Goal: Task Accomplishment & Management: Manage account settings

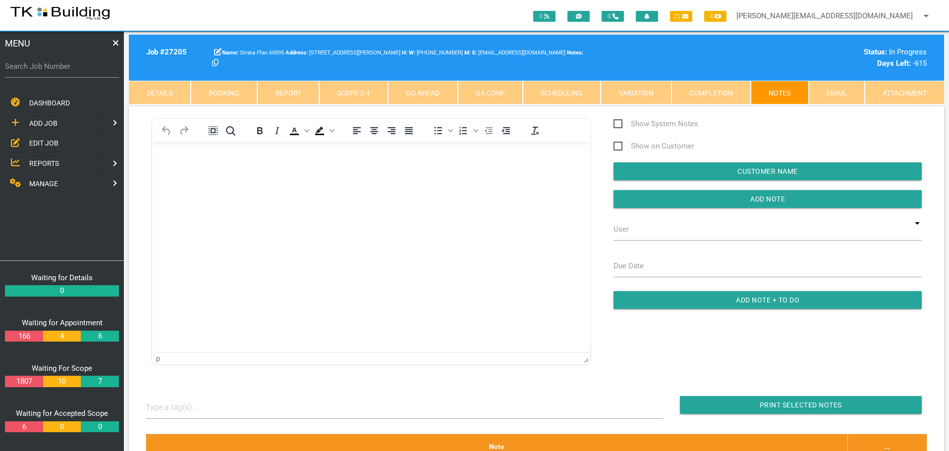
click at [45, 142] on span "EDIT JOB" at bounding box center [43, 143] width 29 height 8
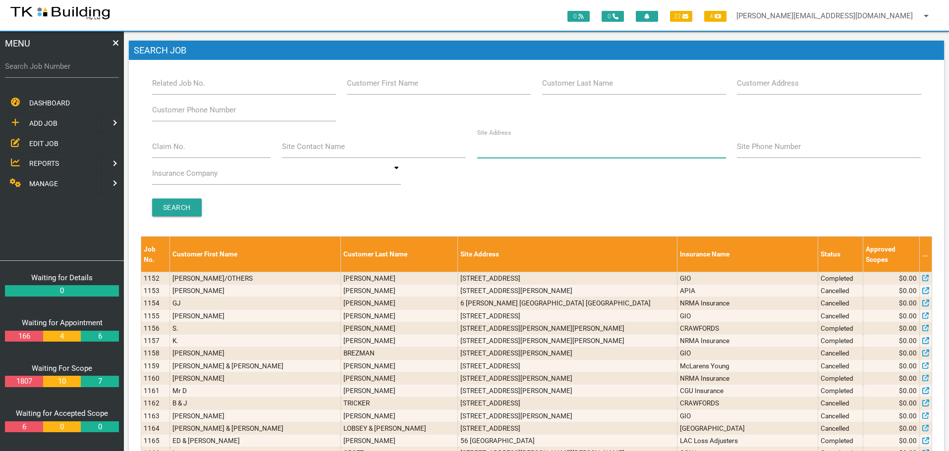
click at [539, 152] on input "Site Address" at bounding box center [601, 146] width 249 height 23
type input "270 Turton"
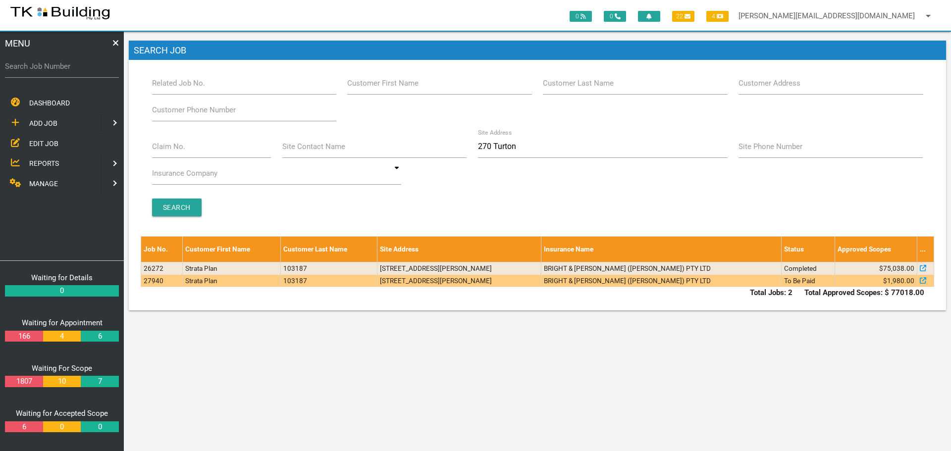
click at [632, 284] on td "BRIGHT & [PERSON_NAME] ([PERSON_NAME]) PTY LTD" at bounding box center [661, 281] width 241 height 12
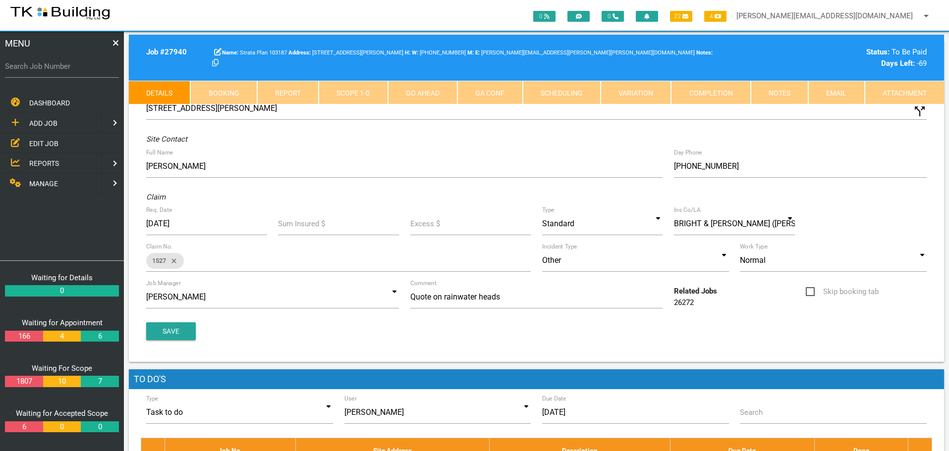
click at [787, 94] on link "Notes" at bounding box center [779, 93] width 57 height 24
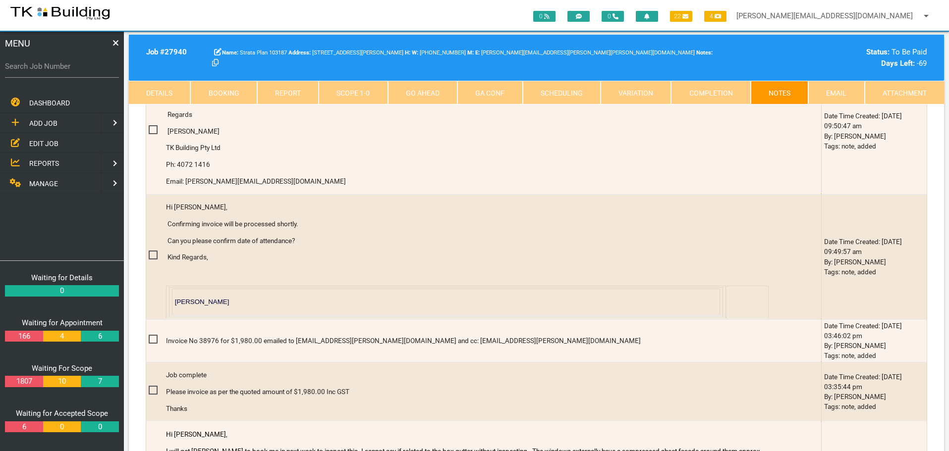
scroll to position [496, 0]
click at [43, 140] on span "EDIT JOB" at bounding box center [43, 143] width 29 height 8
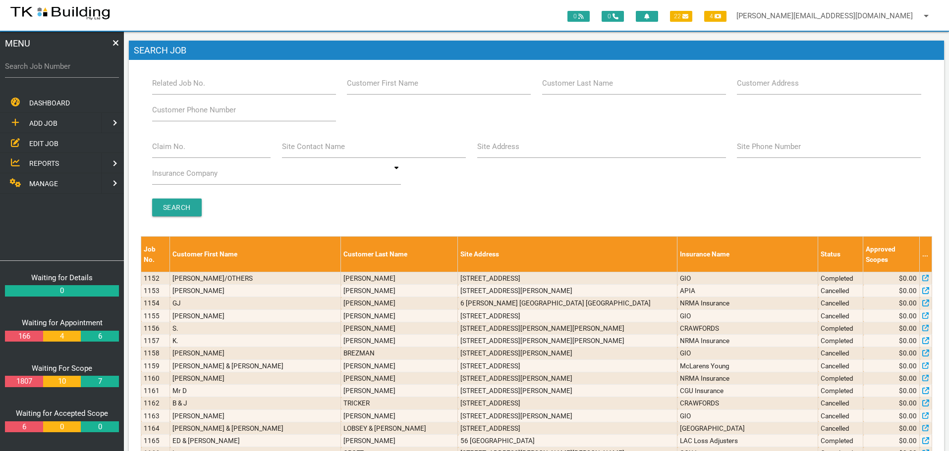
click at [575, 87] on label "Customer Last Name" at bounding box center [577, 83] width 71 height 11
click at [575, 87] on input "Customer Last Name" at bounding box center [634, 83] width 184 height 23
type input "74854"
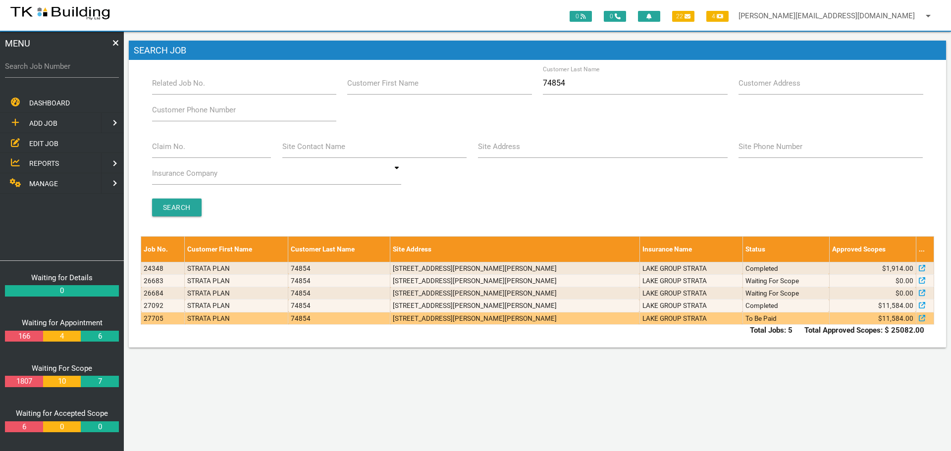
click at [813, 320] on td "To Be Paid" at bounding box center [786, 318] width 87 height 12
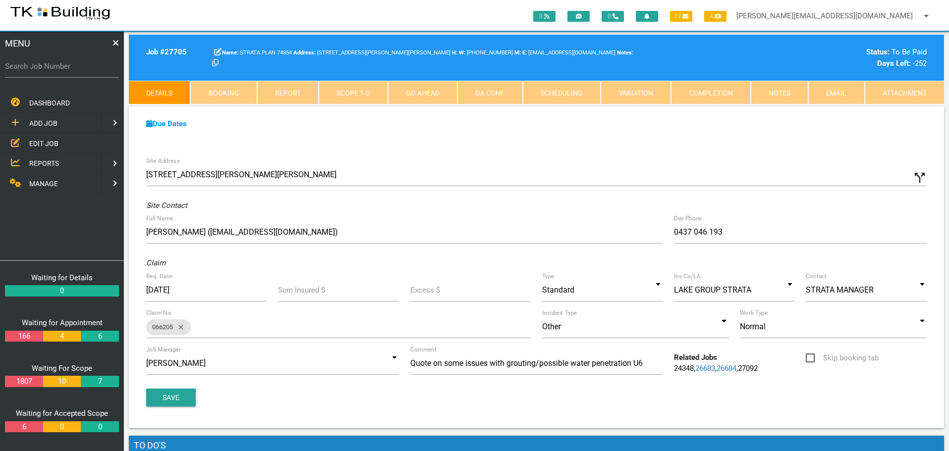
click at [778, 92] on link "Notes" at bounding box center [779, 93] width 57 height 24
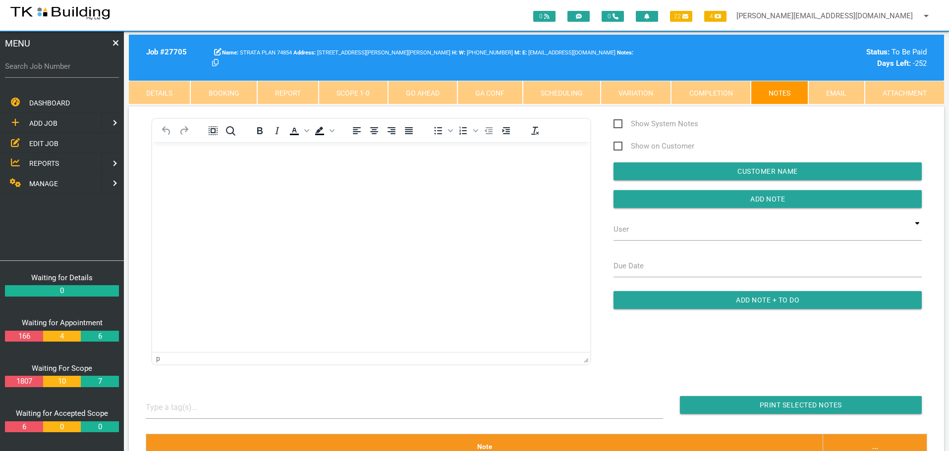
click at [46, 143] on span "EDIT JOB" at bounding box center [43, 143] width 29 height 8
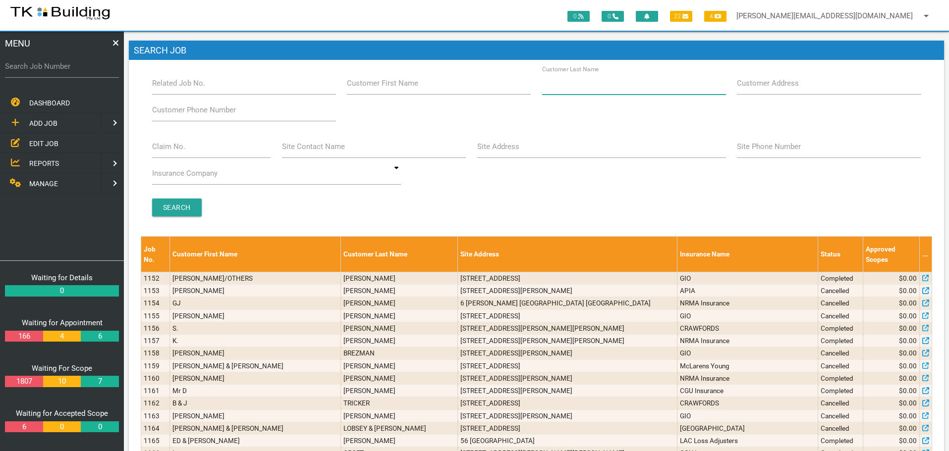
click at [603, 89] on input "Customer Last Name" at bounding box center [634, 83] width 184 height 23
type input "76011"
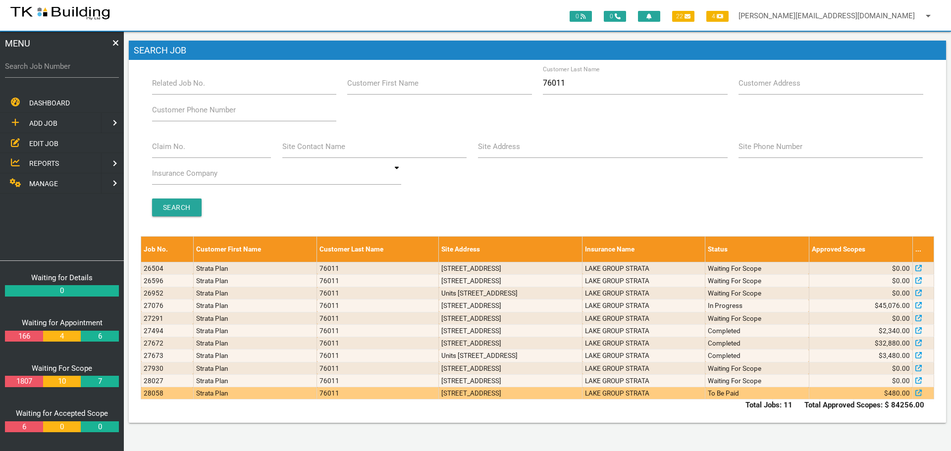
click at [583, 393] on td "[STREET_ADDRESS]" at bounding box center [511, 394] width 144 height 12
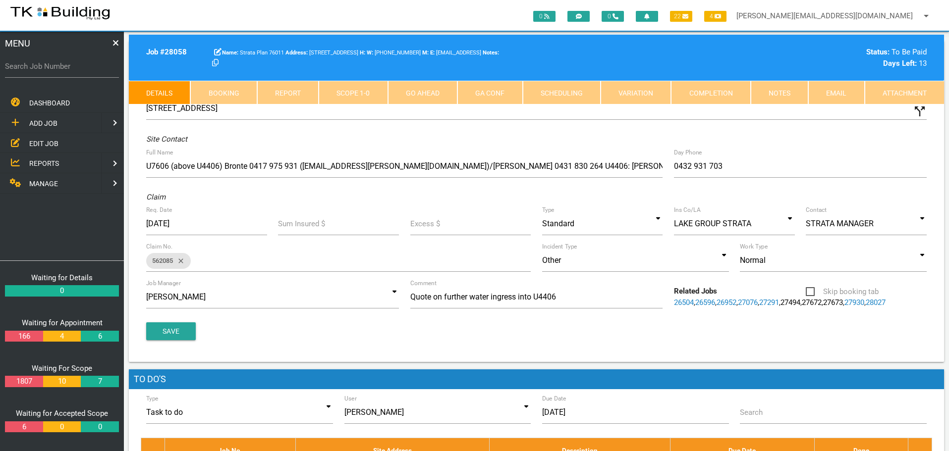
click at [781, 99] on link "Notes" at bounding box center [779, 93] width 57 height 24
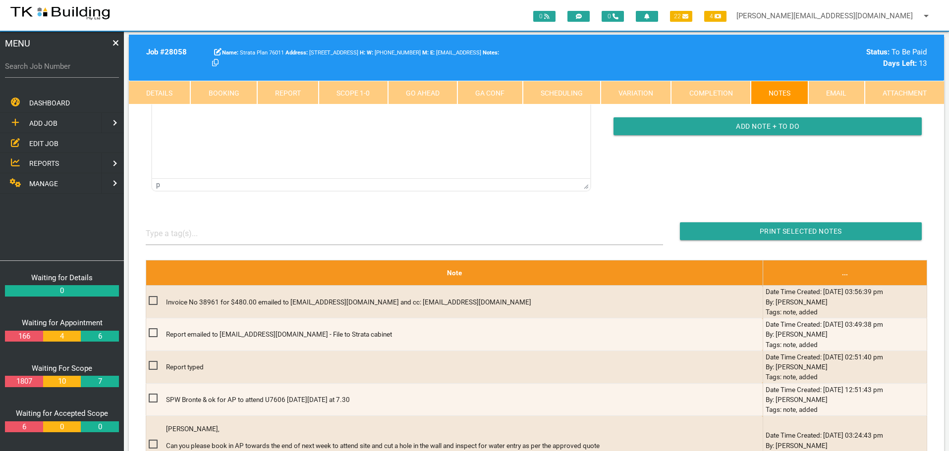
scroll to position [198, 0]
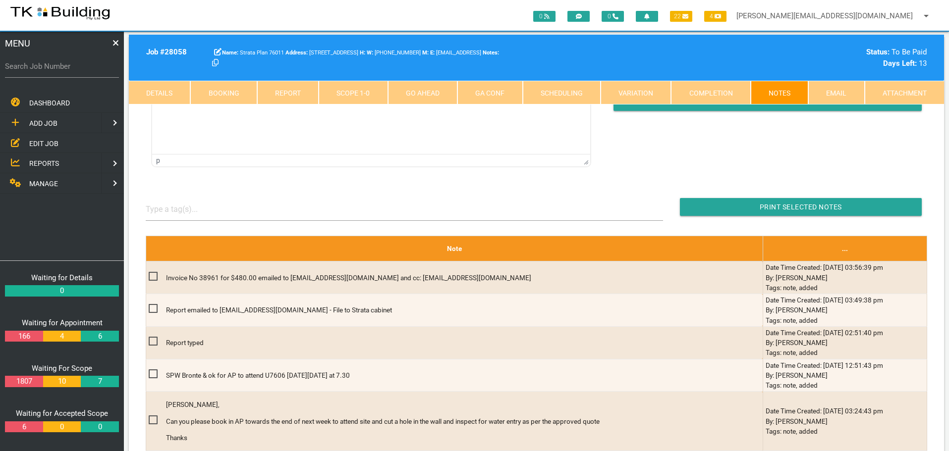
click at [39, 143] on span "EDIT JOB" at bounding box center [43, 143] width 29 height 8
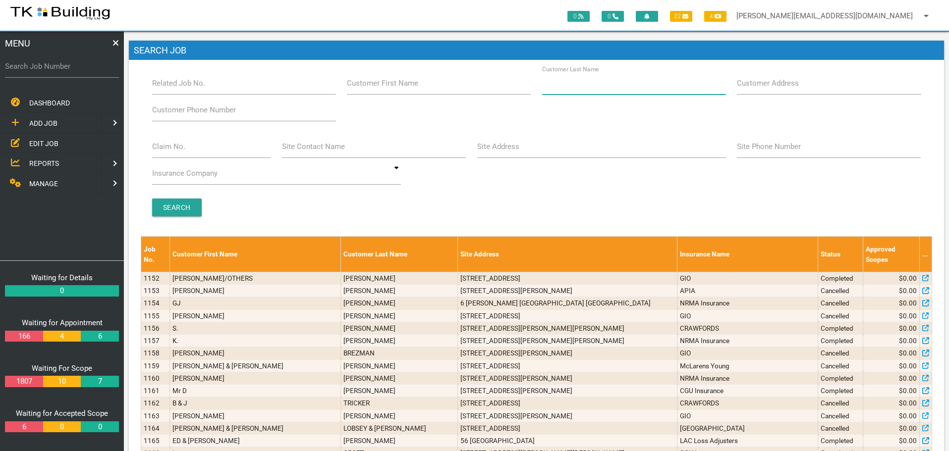
click at [572, 92] on input "Customer Last Name" at bounding box center [634, 83] width 184 height 23
type input "39392"
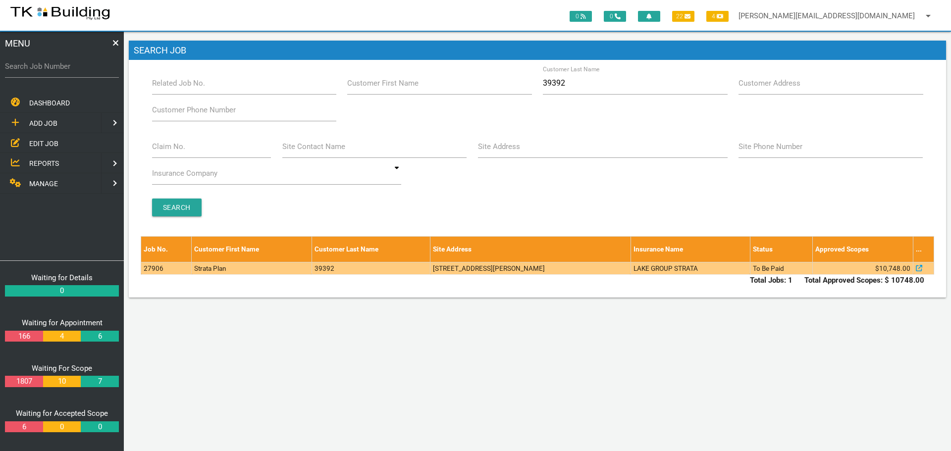
click at [599, 267] on td "[STREET_ADDRESS][PERSON_NAME]" at bounding box center [531, 268] width 201 height 12
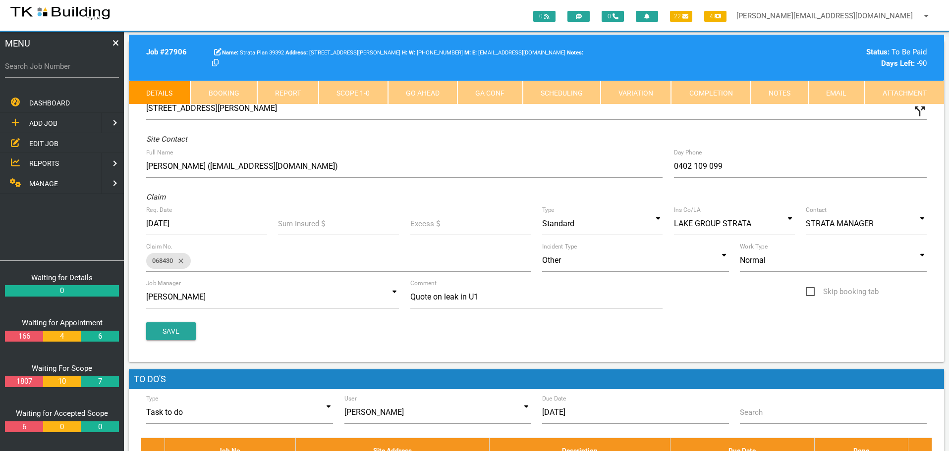
click at [770, 90] on link "Notes" at bounding box center [779, 93] width 57 height 24
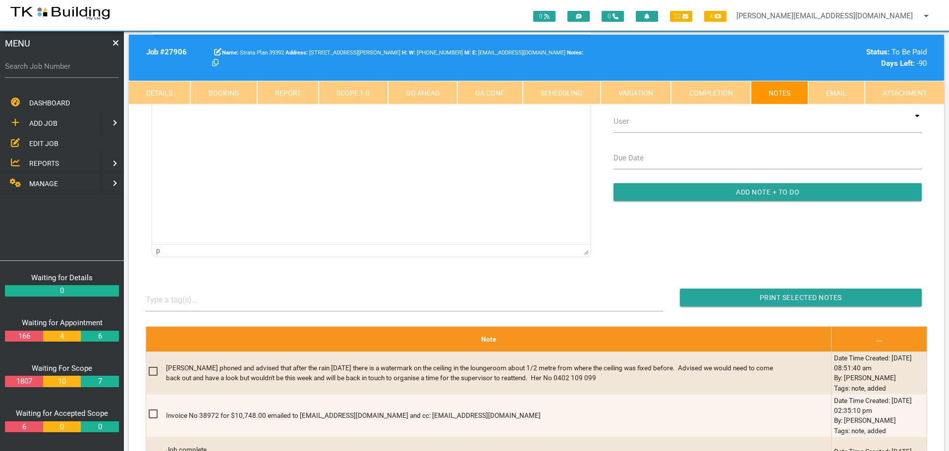
scroll to position [99, 0]
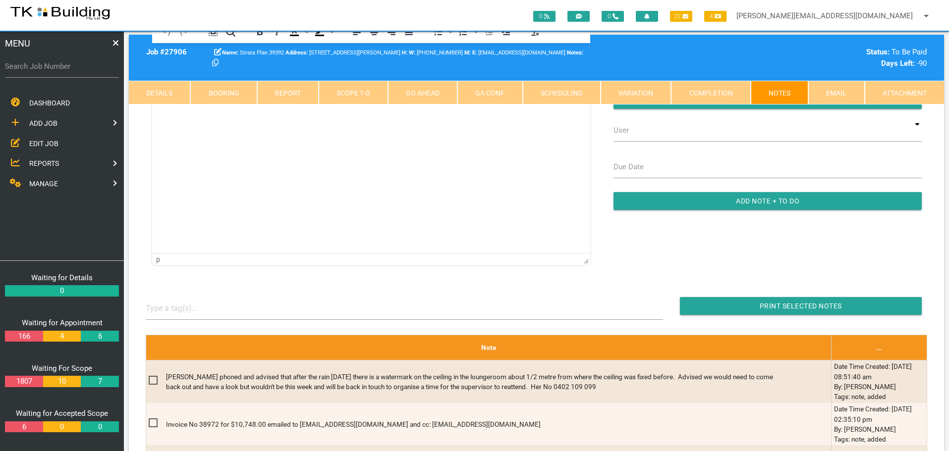
click at [48, 141] on span "EDIT JOB" at bounding box center [43, 143] width 29 height 8
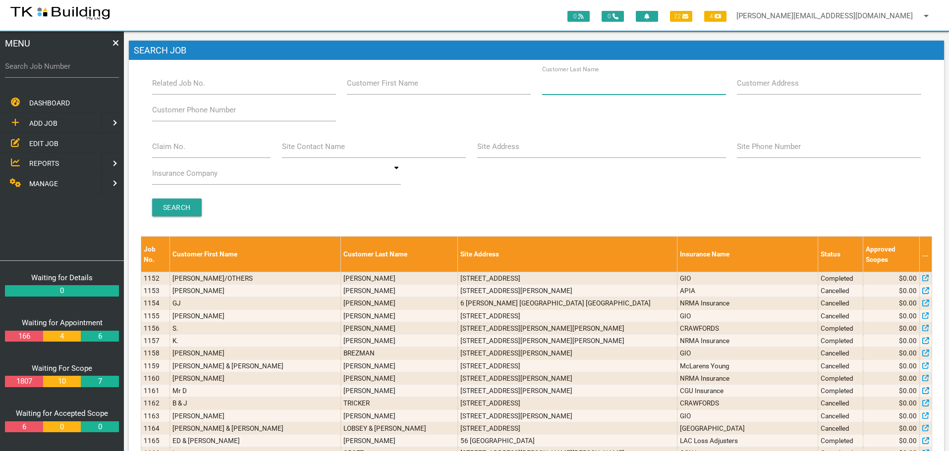
click at [580, 92] on input "Customer Last Name" at bounding box center [634, 83] width 184 height 23
type input "65338"
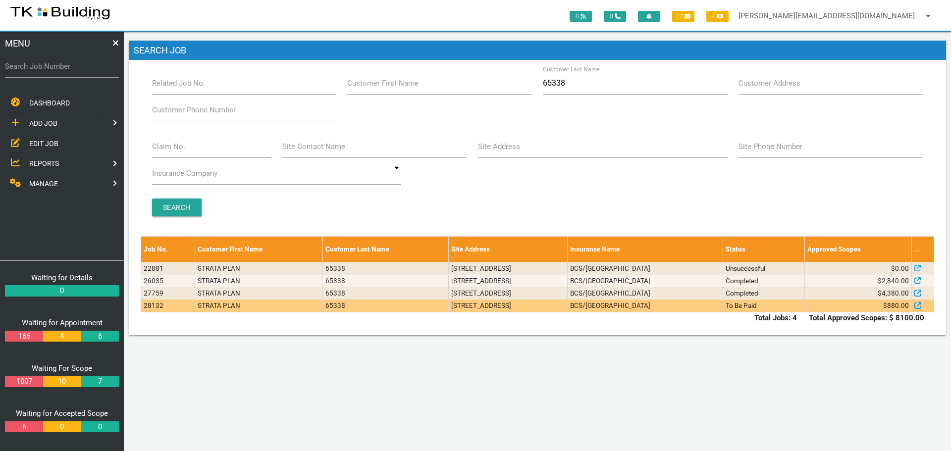
click at [749, 308] on td "To Be Paid" at bounding box center [764, 306] width 82 height 12
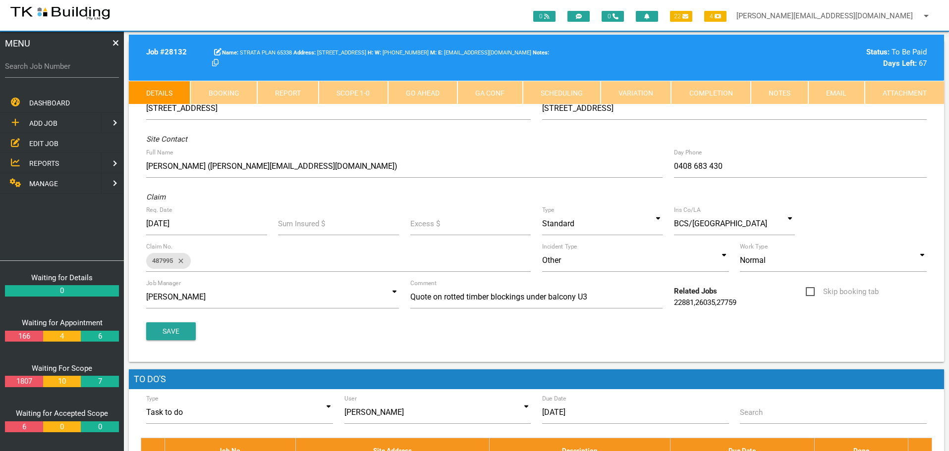
click at [777, 90] on link "Notes" at bounding box center [779, 93] width 57 height 24
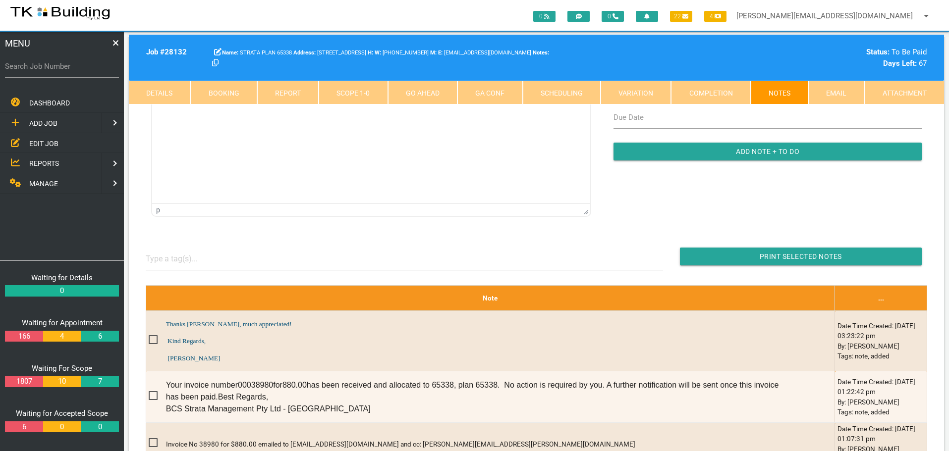
click at [46, 145] on span "EDIT JOB" at bounding box center [43, 143] width 29 height 8
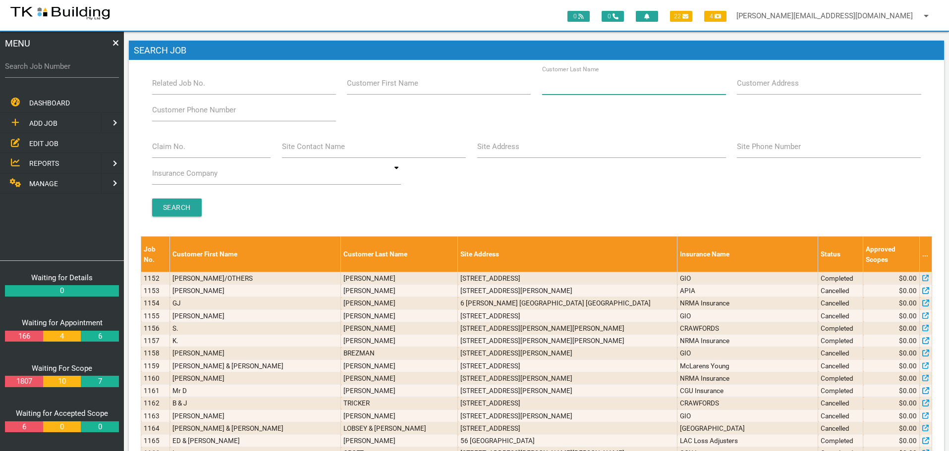
click at [614, 89] on input "Customer Last Name" at bounding box center [634, 83] width 184 height 23
type input "96788"
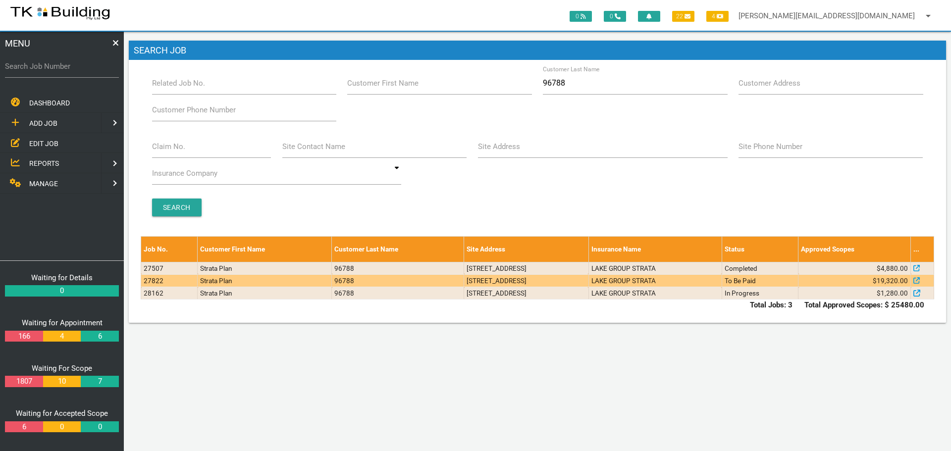
click at [697, 280] on td "LAKE GROUP STRATA" at bounding box center [655, 281] width 133 height 12
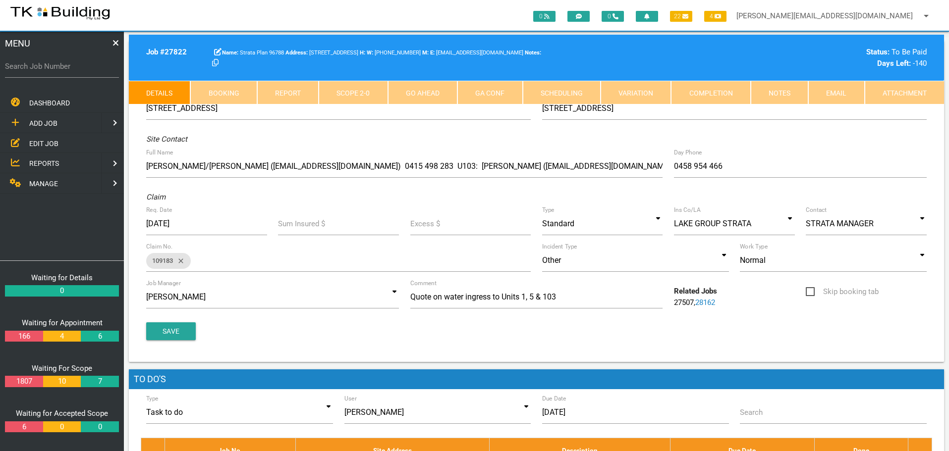
click at [797, 98] on link "Notes" at bounding box center [779, 93] width 57 height 24
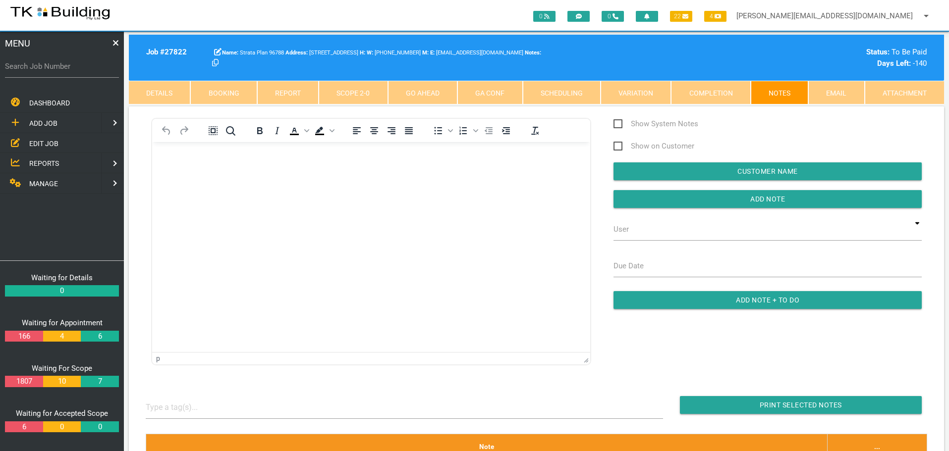
scroll to position [50, 0]
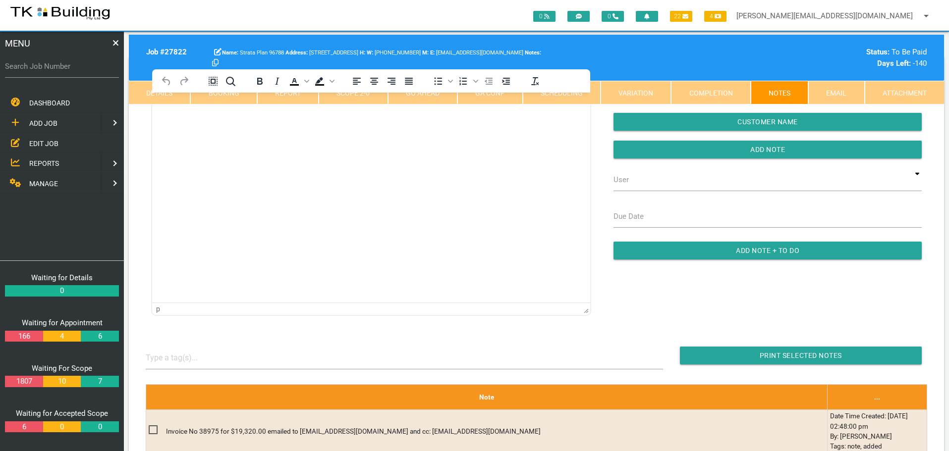
drag, startPoint x: 36, startPoint y: 143, endPoint x: 46, endPoint y: 141, distance: 10.7
click at [37, 143] on span "EDIT JOB" at bounding box center [43, 143] width 29 height 8
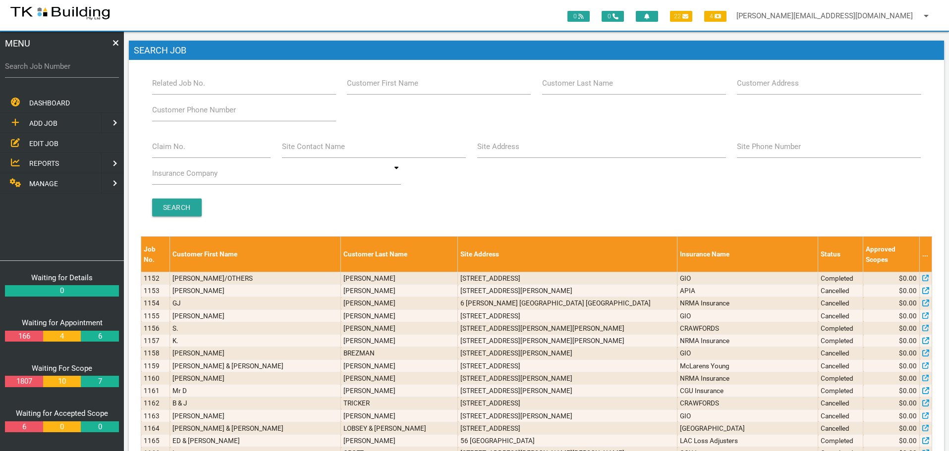
click at [609, 84] on label "Customer Last Name" at bounding box center [577, 83] width 71 height 11
click at [609, 84] on input "Customer Last Name" at bounding box center [634, 83] width 184 height 23
type input "51327"
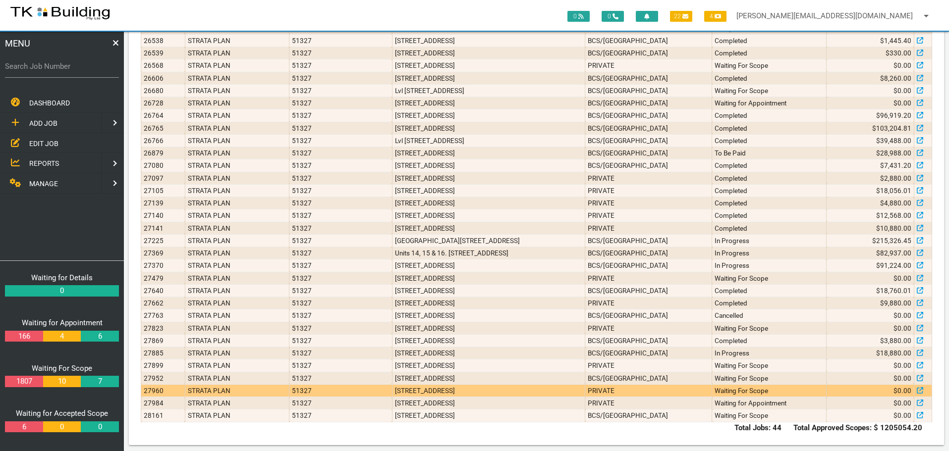
scroll to position [397, 0]
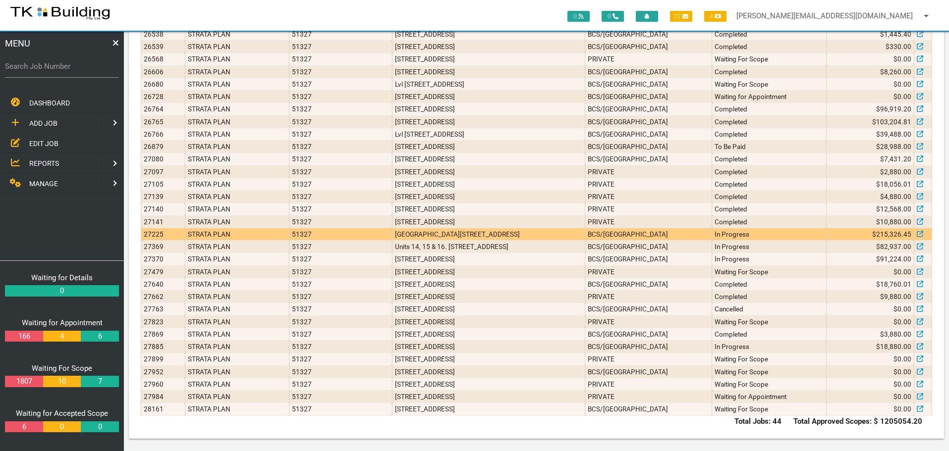
click at [715, 233] on td "In Progress" at bounding box center [769, 234] width 114 height 12
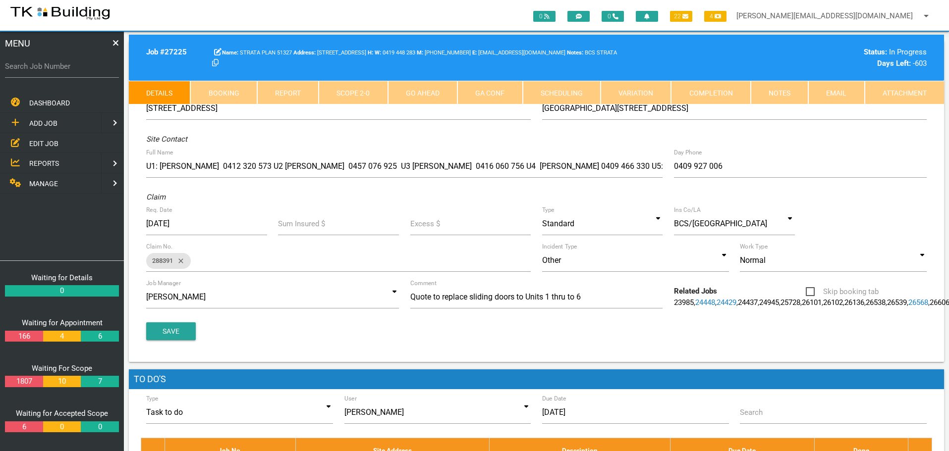
click at [770, 90] on link "Notes" at bounding box center [779, 93] width 57 height 24
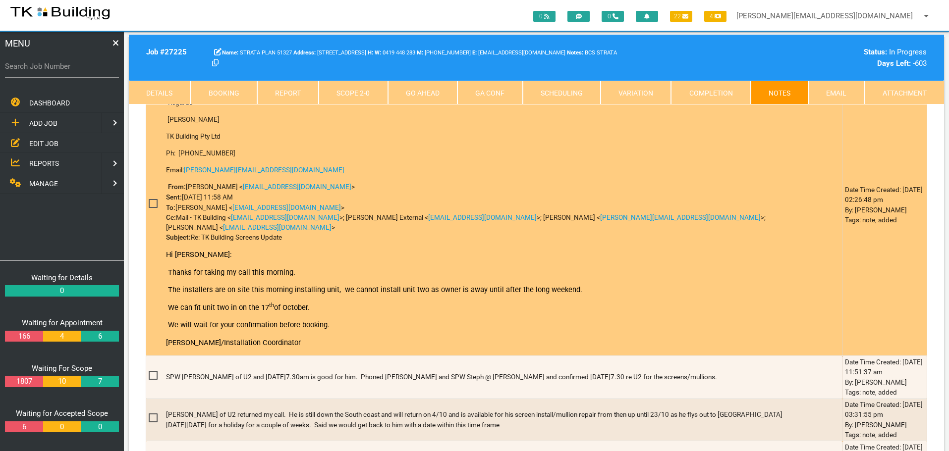
scroll to position [366, 0]
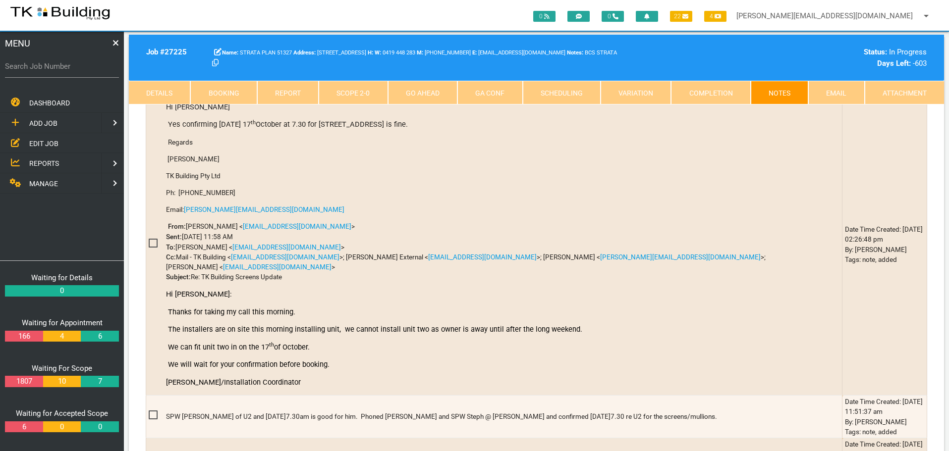
click at [682, 94] on link "Completion" at bounding box center [710, 93] width 79 height 24
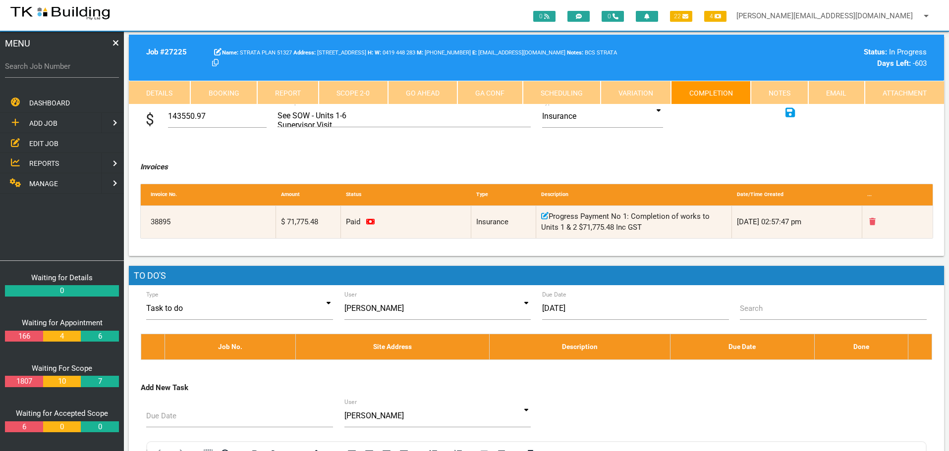
scroll to position [168, 0]
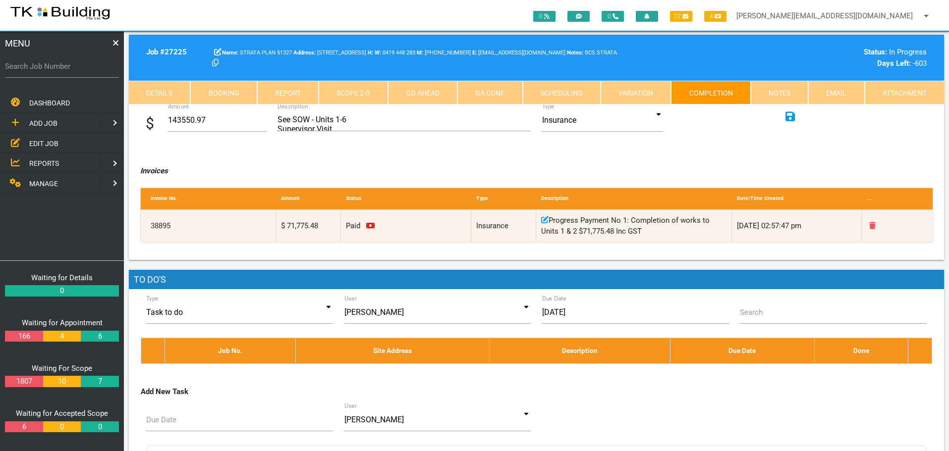
click at [173, 86] on link "Details" at bounding box center [159, 93] width 61 height 24
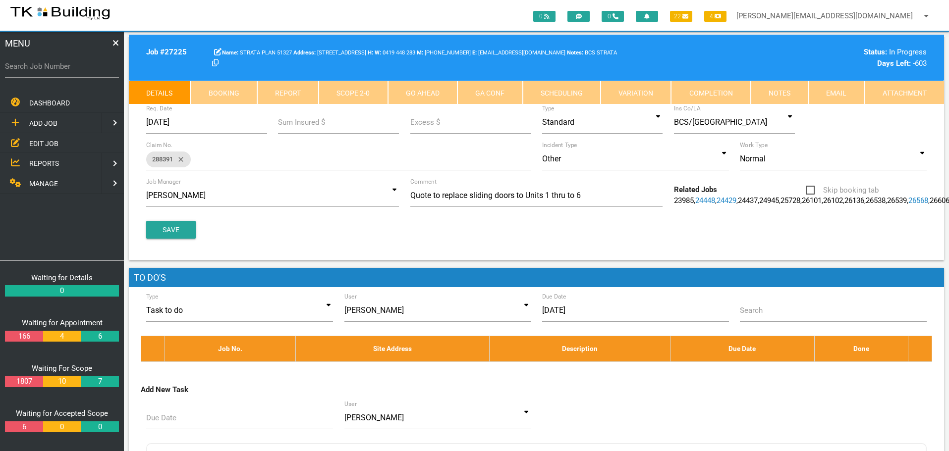
click at [51, 141] on span "EDIT JOB" at bounding box center [43, 143] width 29 height 8
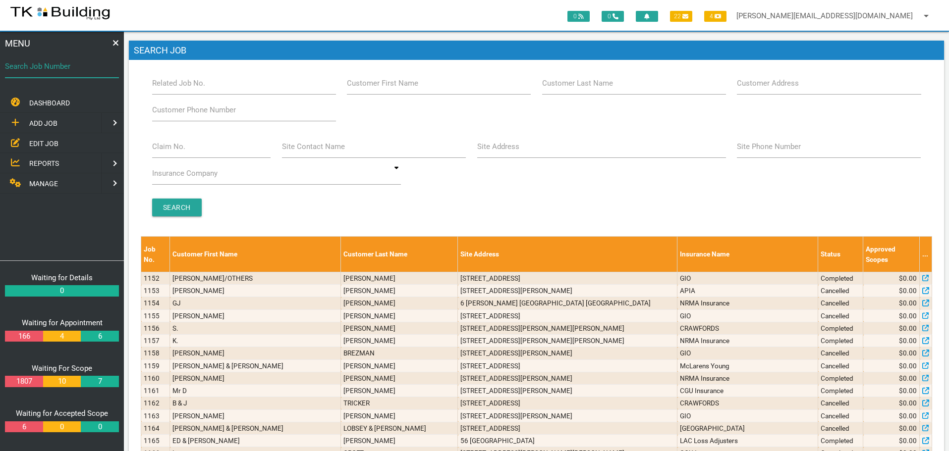
click at [51, 72] on input "Search Job Number" at bounding box center [62, 66] width 114 height 23
type input "26879"
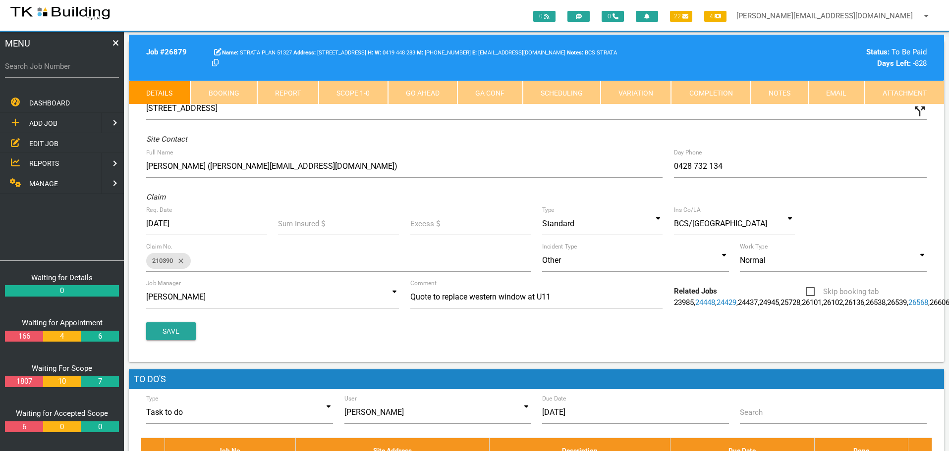
click at [744, 94] on link "Completion" at bounding box center [710, 93] width 79 height 24
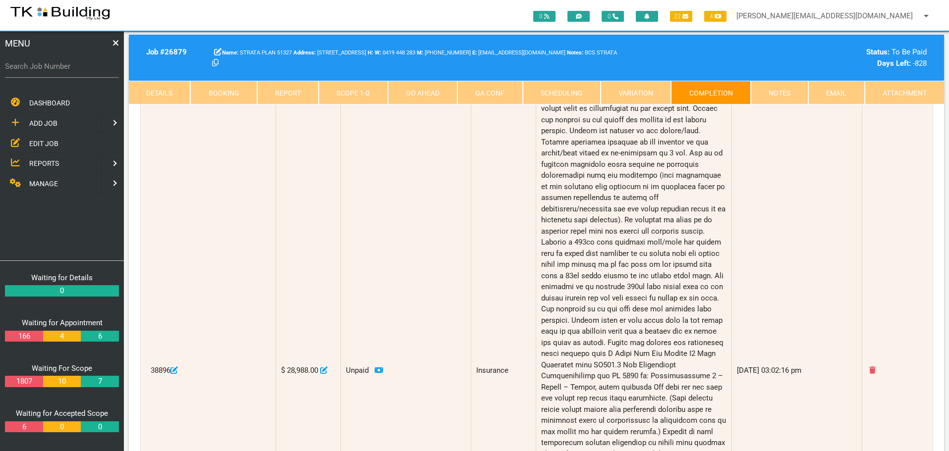
scroll to position [99, 0]
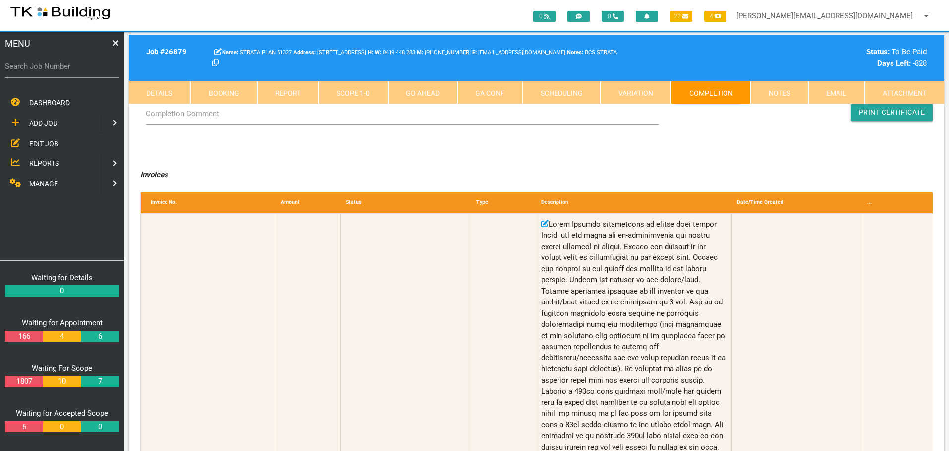
click at [765, 93] on link "Notes" at bounding box center [779, 93] width 57 height 24
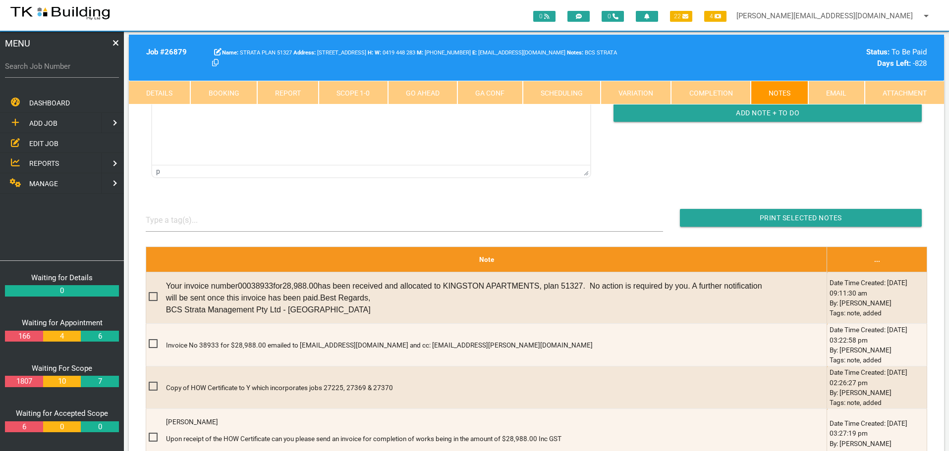
scroll to position [198, 0]
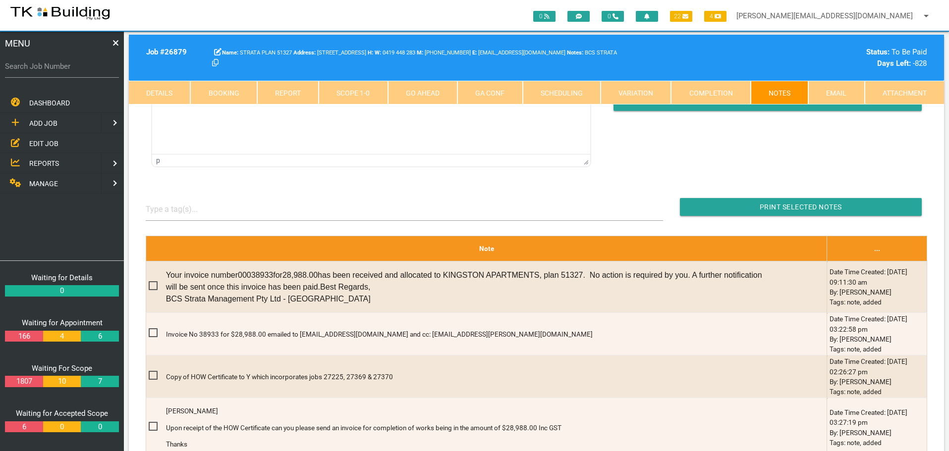
click at [43, 142] on span "EDIT JOB" at bounding box center [43, 143] width 29 height 8
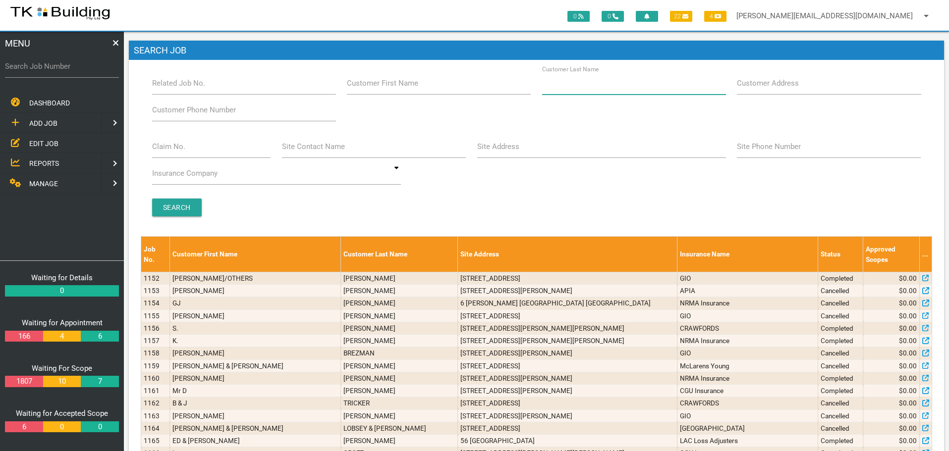
click at [623, 87] on input "Customer Last Name" at bounding box center [634, 83] width 184 height 23
type input "41403"
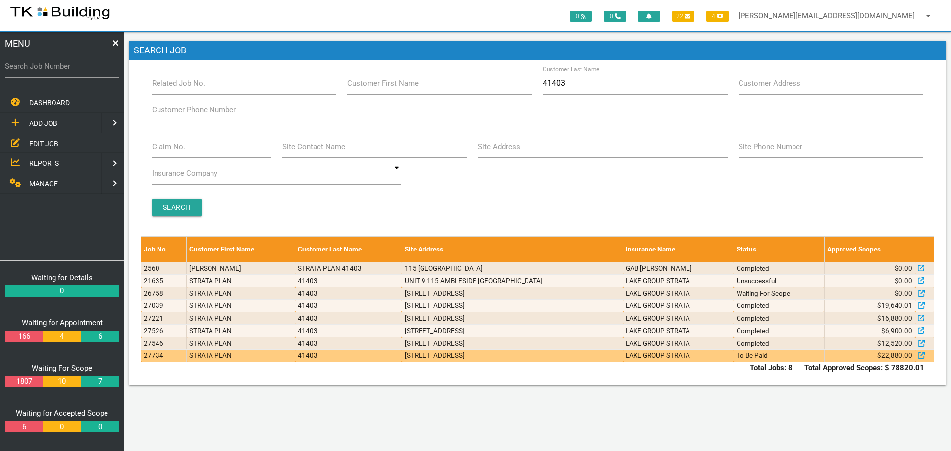
click at [678, 358] on td "LAKE GROUP STRATA" at bounding box center [678, 356] width 111 height 12
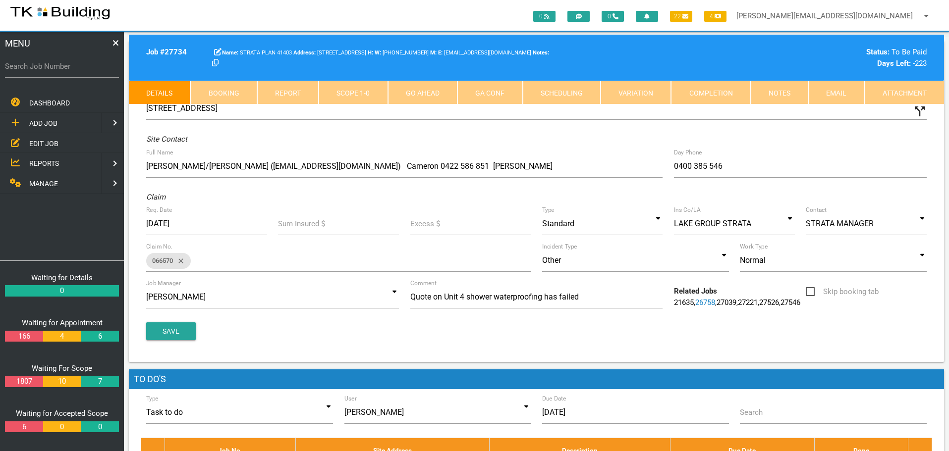
click at [779, 85] on link "Notes" at bounding box center [779, 93] width 57 height 24
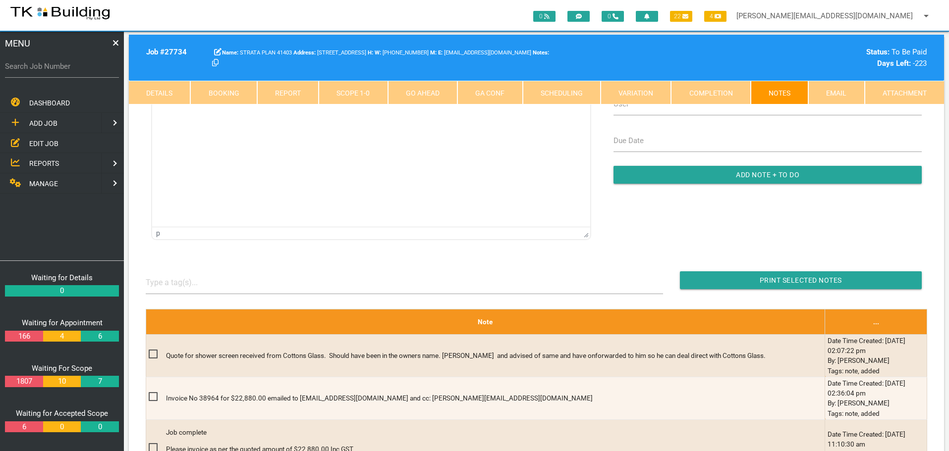
scroll to position [149, 0]
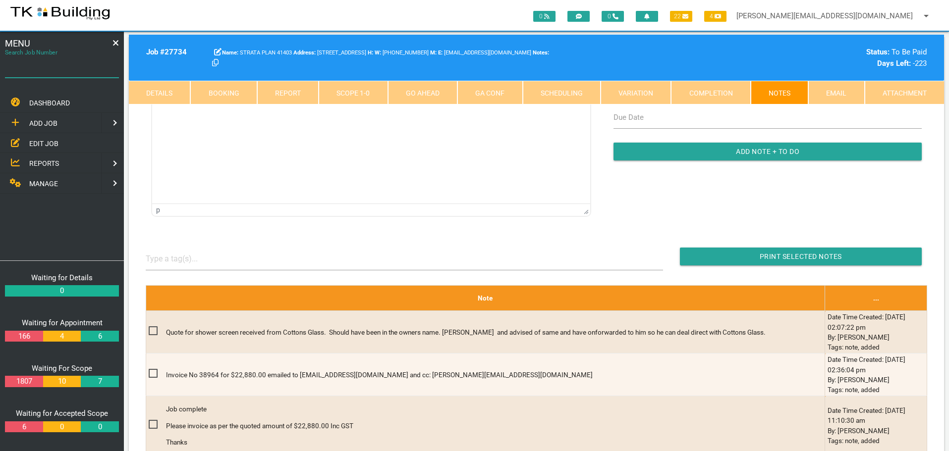
click at [50, 73] on input "Search Job Number" at bounding box center [62, 66] width 114 height 23
type input "27335"
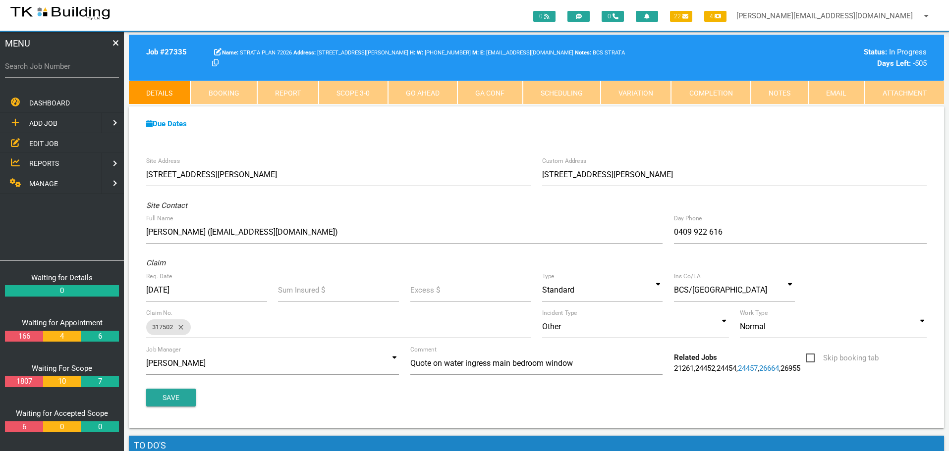
click at [789, 92] on link "Notes" at bounding box center [779, 93] width 57 height 24
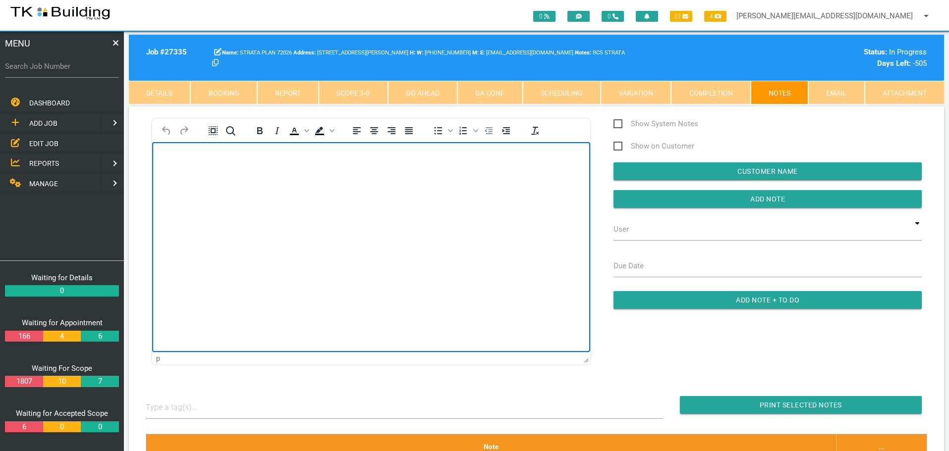
click at [169, 165] on body "Rich Text Area. Press ALT-0 for help." at bounding box center [371, 170] width 438 height 33
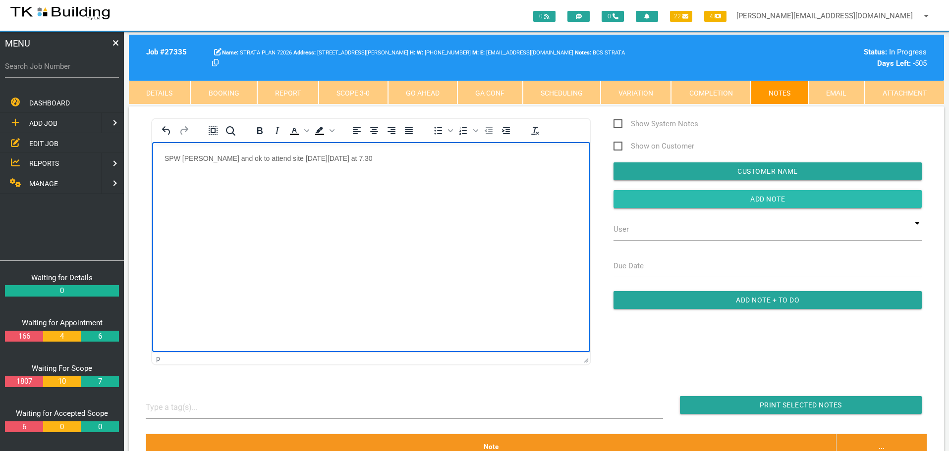
drag, startPoint x: 663, startPoint y: 196, endPoint x: 635, endPoint y: 206, distance: 28.8
click at [662, 197] on input "Add Note" at bounding box center [767, 199] width 308 height 18
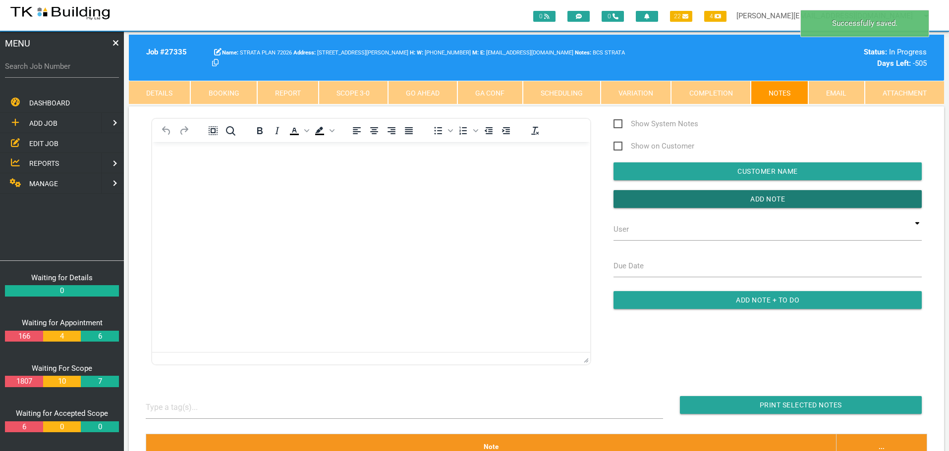
scroll to position [248, 0]
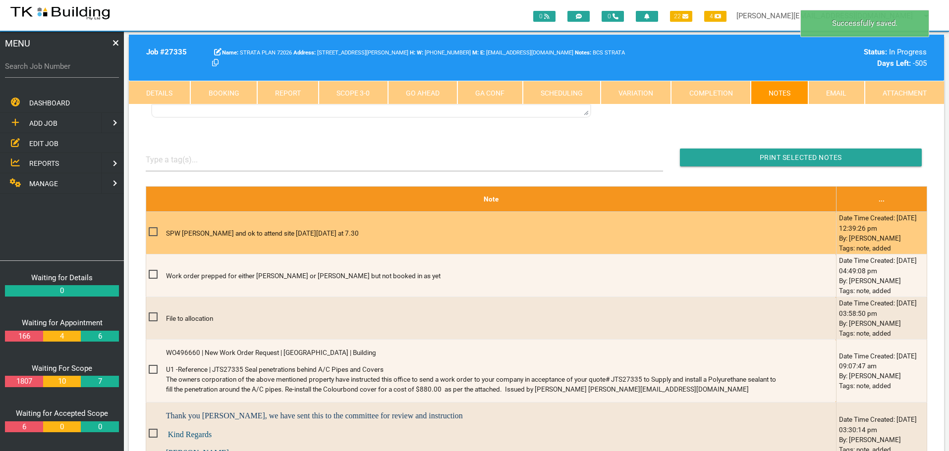
click at [153, 229] on span at bounding box center [157, 232] width 17 height 12
click at [153, 229] on input "checkbox" at bounding box center [152, 229] width 6 height 6
checkbox input "true"
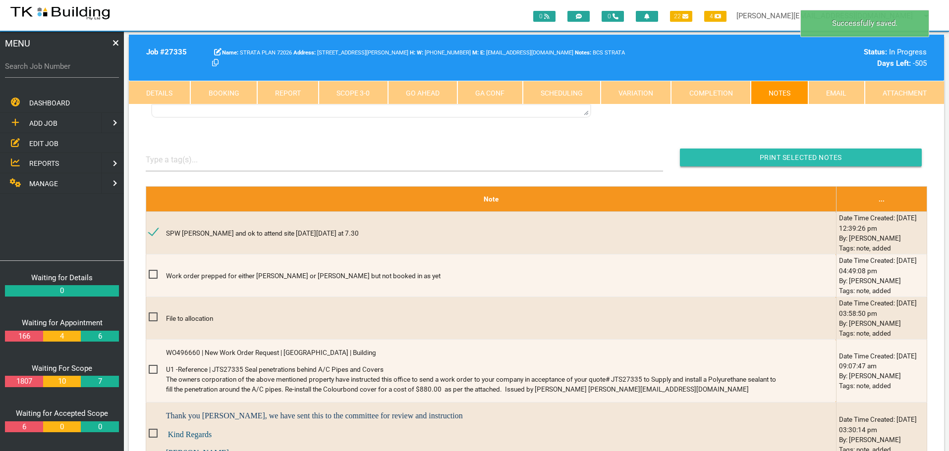
click at [705, 152] on input "button" at bounding box center [801, 158] width 242 height 18
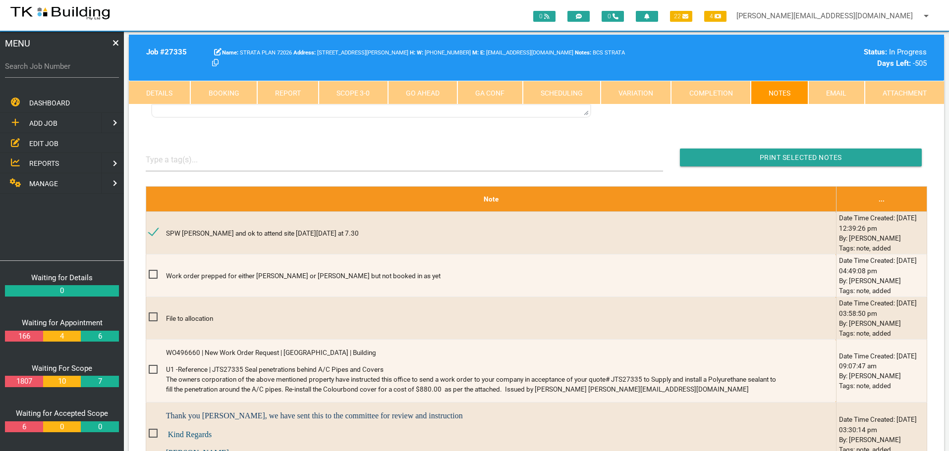
click at [43, 69] on label "Search Job Number" at bounding box center [62, 66] width 114 height 11
click at [43, 69] on input "Search Job Number" at bounding box center [62, 66] width 114 height 23
type input "27593"
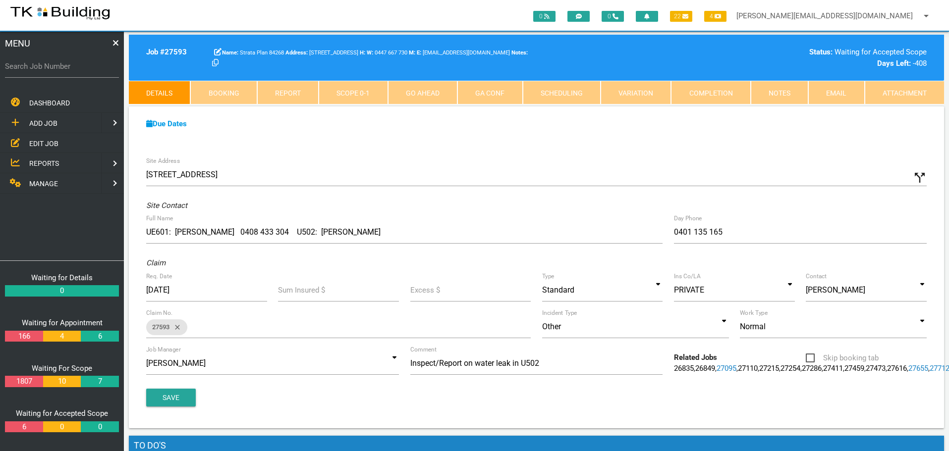
click at [768, 94] on link "Notes" at bounding box center [779, 93] width 57 height 24
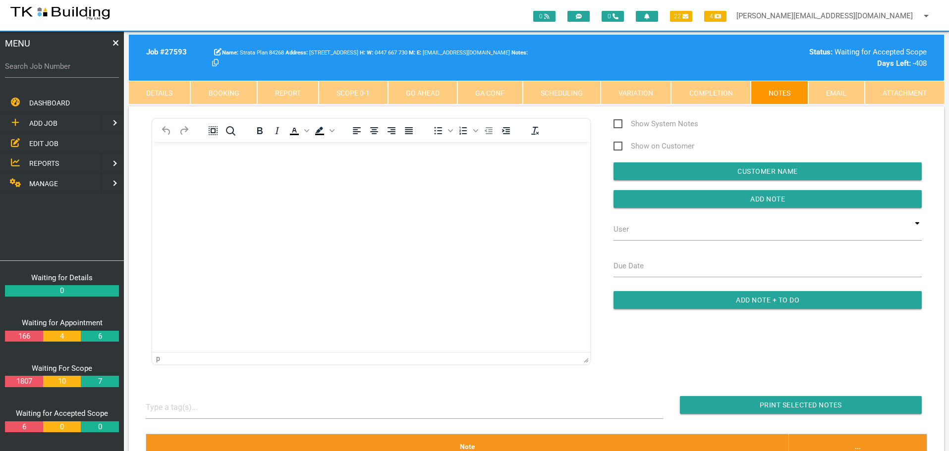
click at [168, 160] on p "Rich Text Area. Press ALT-0 for help." at bounding box center [371, 158] width 413 height 8
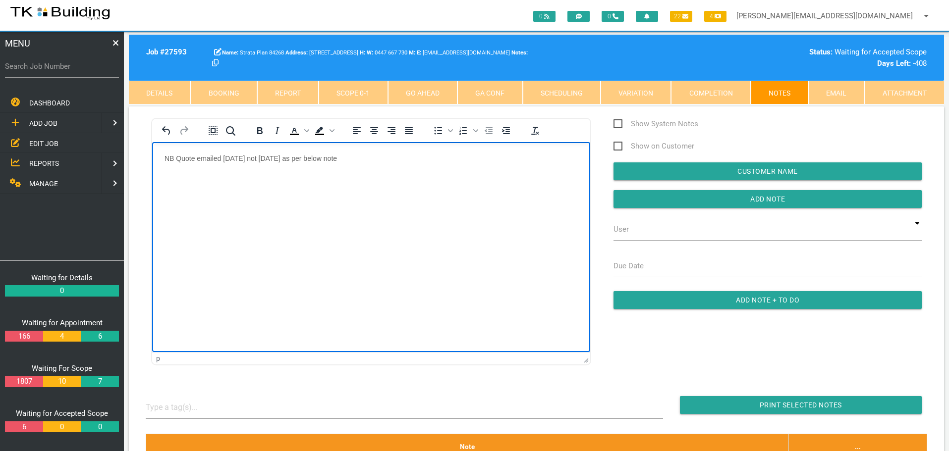
click at [241, 157] on p "NB Quote emailed [DATE] not [DATE] as per below note" at bounding box center [371, 158] width 413 height 8
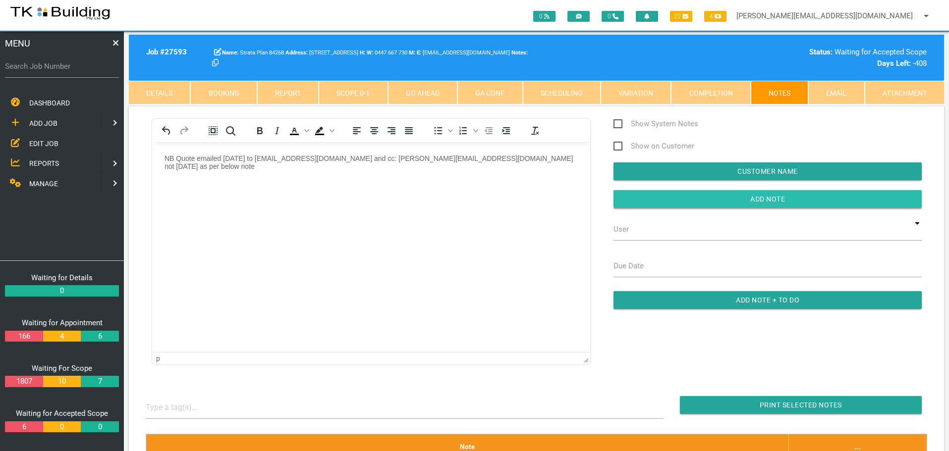
click at [626, 199] on input "button" at bounding box center [767, 199] width 308 height 18
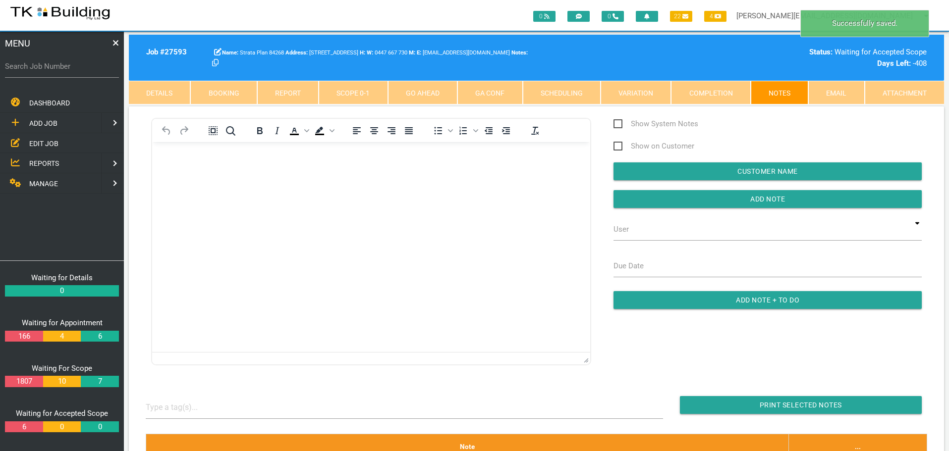
click at [367, 87] on link "Scope 0 - 1" at bounding box center [353, 93] width 69 height 24
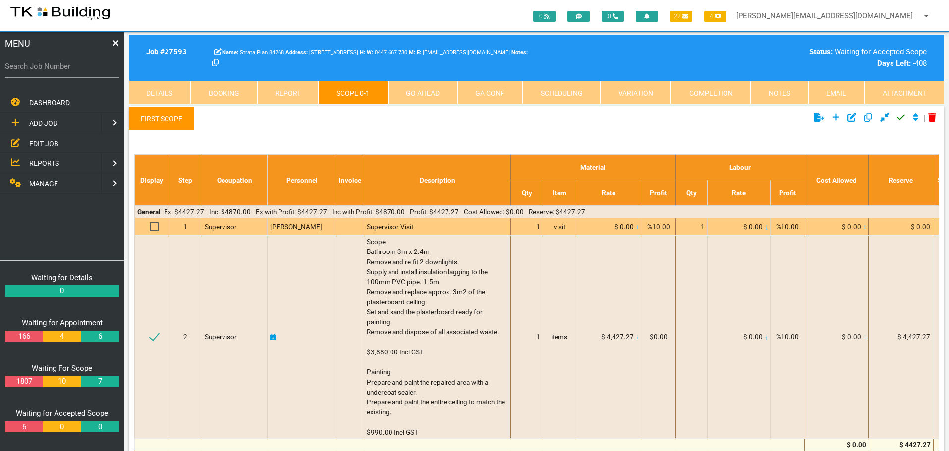
click at [270, 225] on td "[PERSON_NAME]" at bounding box center [302, 226] width 69 height 17
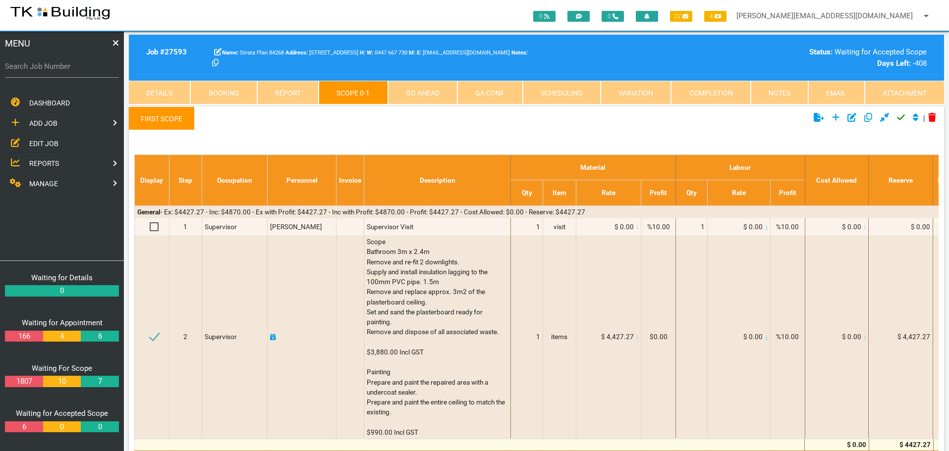
drag, startPoint x: 41, startPoint y: 140, endPoint x: 61, endPoint y: 140, distance: 20.8
click at [41, 140] on span "EDIT JOB" at bounding box center [43, 143] width 29 height 8
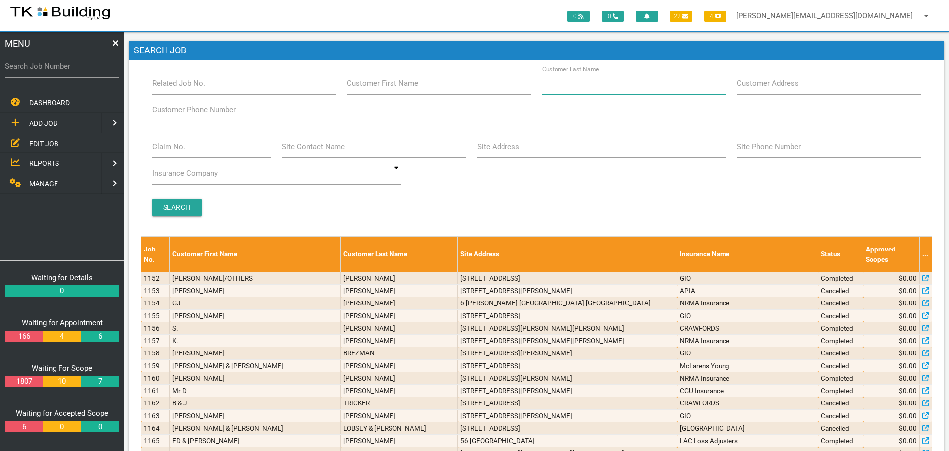
click at [623, 89] on input "Customer Last Name" at bounding box center [634, 83] width 184 height 23
type input "6468"
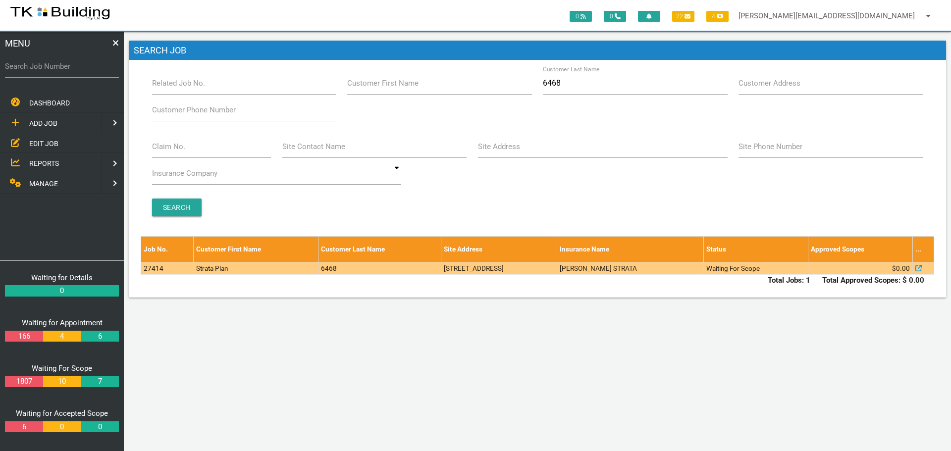
click at [459, 270] on td "[STREET_ADDRESS]" at bounding box center [500, 268] width 116 height 12
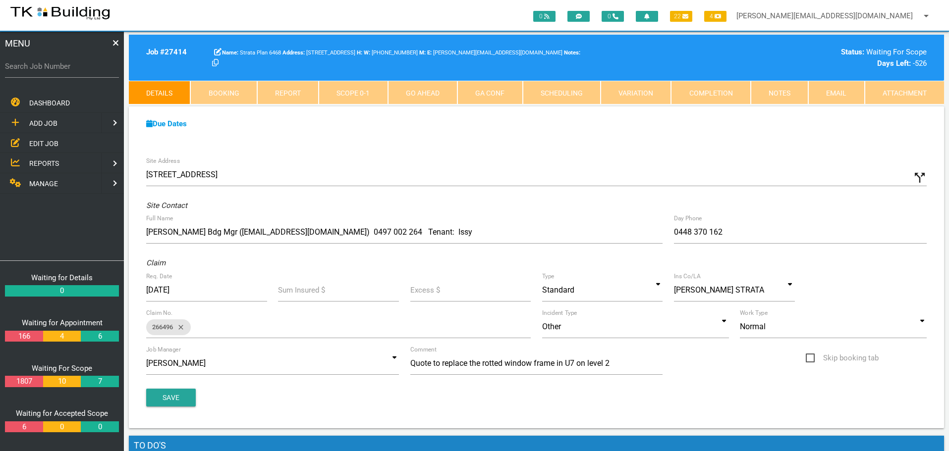
click at [50, 142] on span "EDIT JOB" at bounding box center [43, 143] width 29 height 8
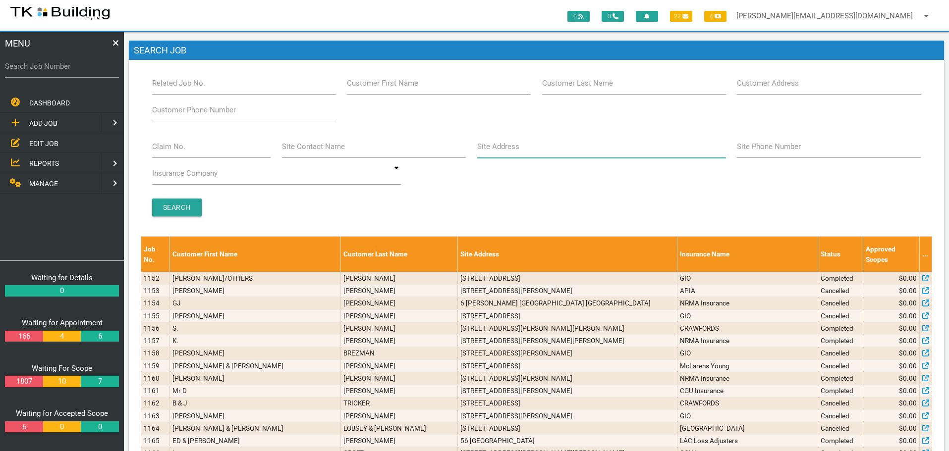
click at [515, 153] on input "Site Address" at bounding box center [601, 146] width 249 height 23
type input "King"
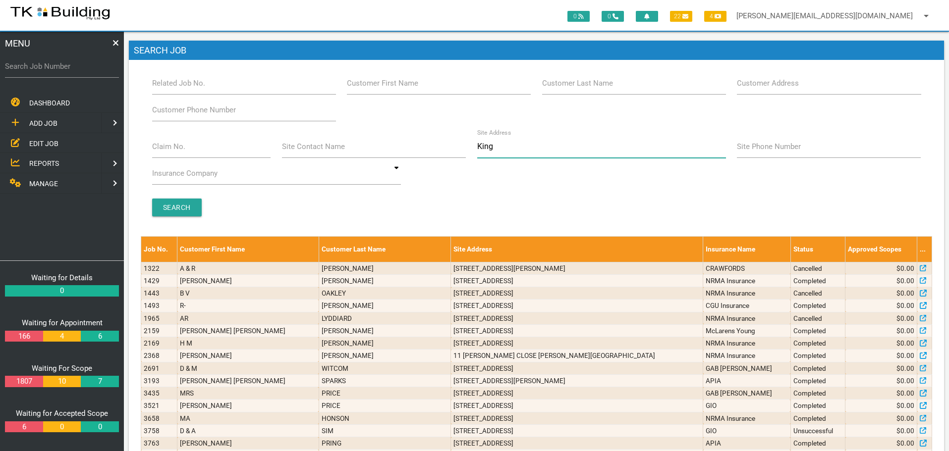
click at [478, 146] on input "King" at bounding box center [601, 146] width 249 height 23
type input "111 King"
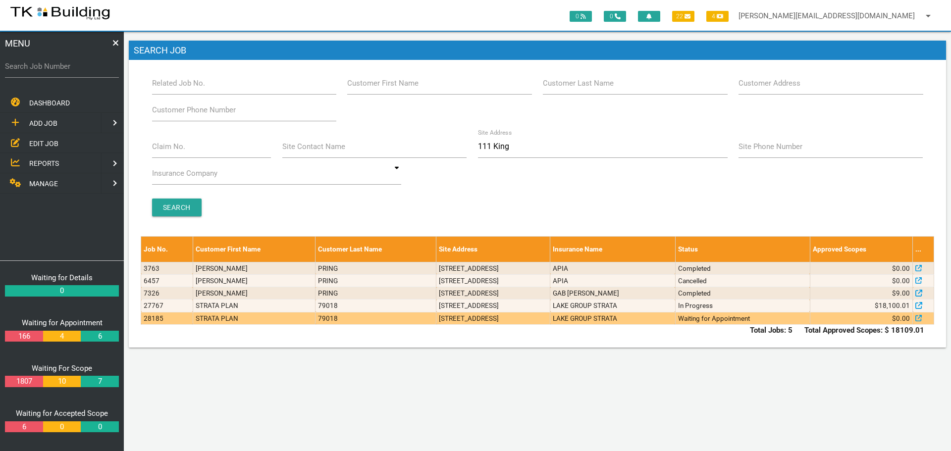
click at [521, 317] on td "[STREET_ADDRESS]" at bounding box center [494, 318] width 114 height 12
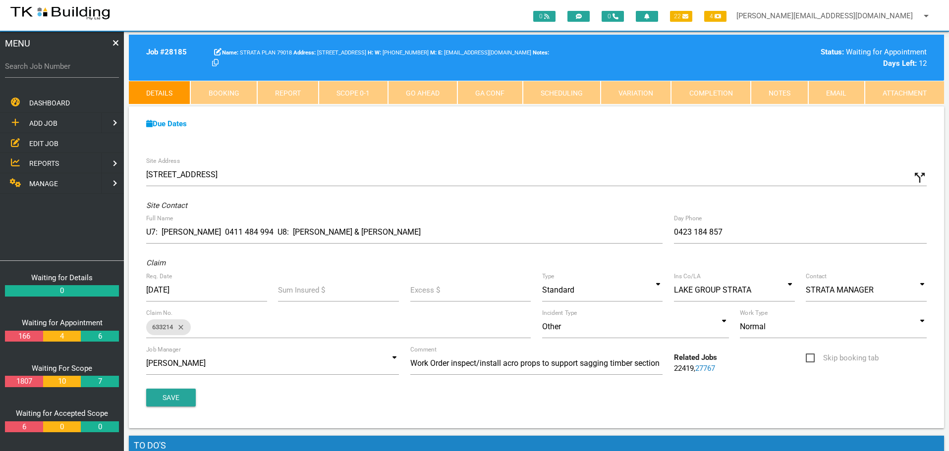
click at [767, 93] on link "Notes" at bounding box center [779, 93] width 57 height 24
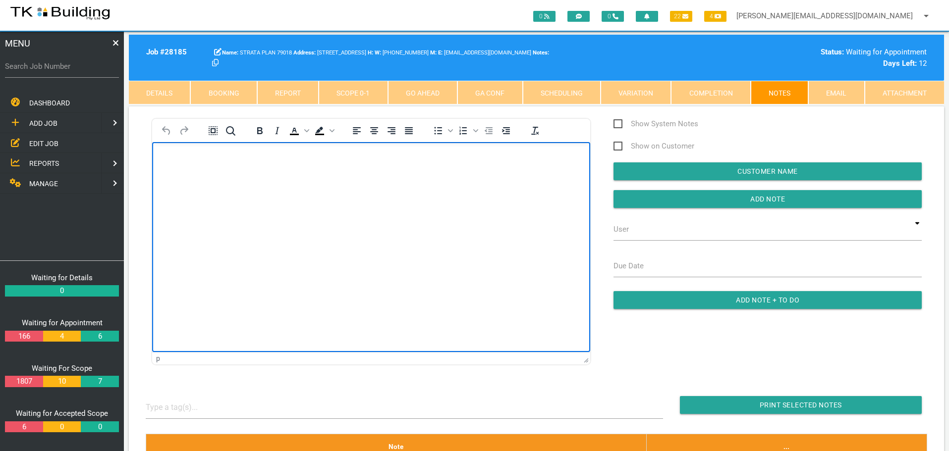
drag, startPoint x: 333, startPoint y: 303, endPoint x: 176, endPoint y: 159, distance: 212.5
click at [176, 159] on p "Rich Text Area. Press ALT-0 for help." at bounding box center [371, 158] width 413 height 8
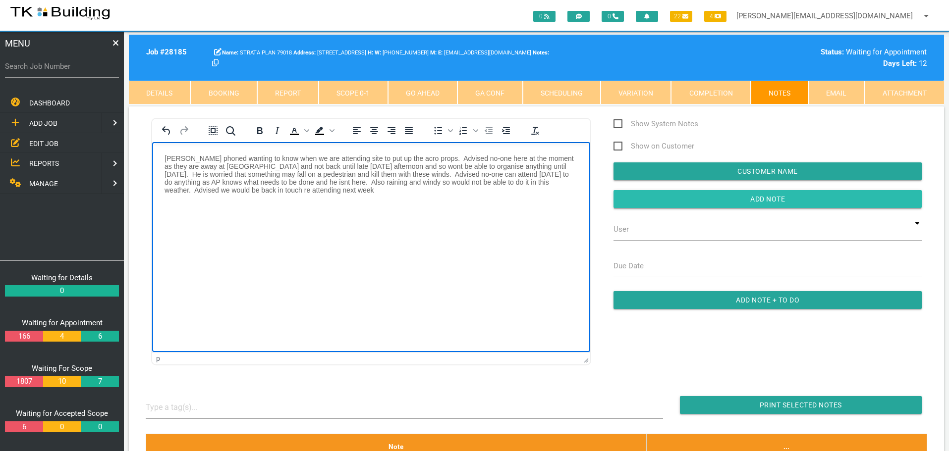
click at [698, 200] on input "Add Note" at bounding box center [767, 199] width 308 height 18
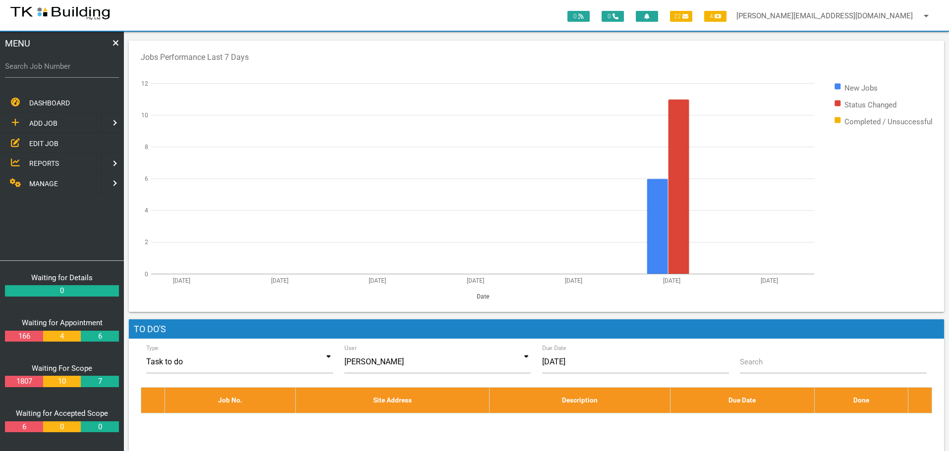
click at [43, 143] on span "EDIT JOB" at bounding box center [43, 143] width 29 height 8
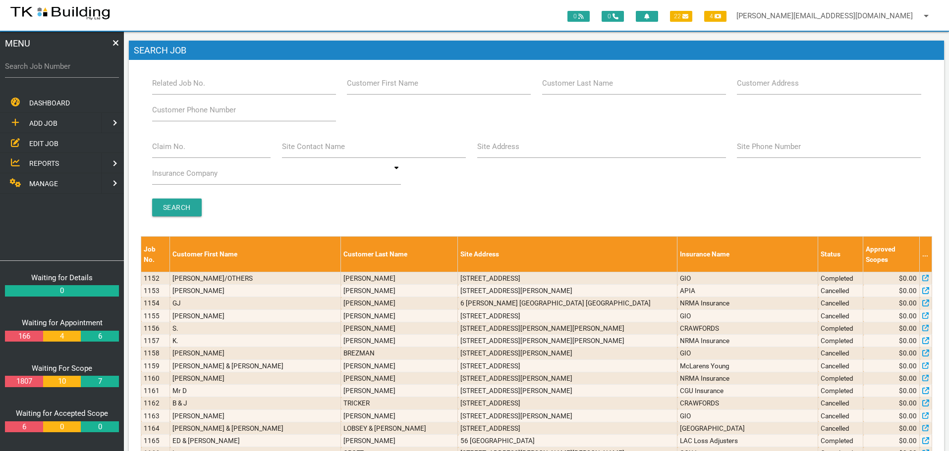
click at [602, 88] on label "Customer Last Name" at bounding box center [577, 83] width 71 height 11
click at [602, 88] on input "Customer Last Name" at bounding box center [634, 83] width 184 height 23
type input "6468"
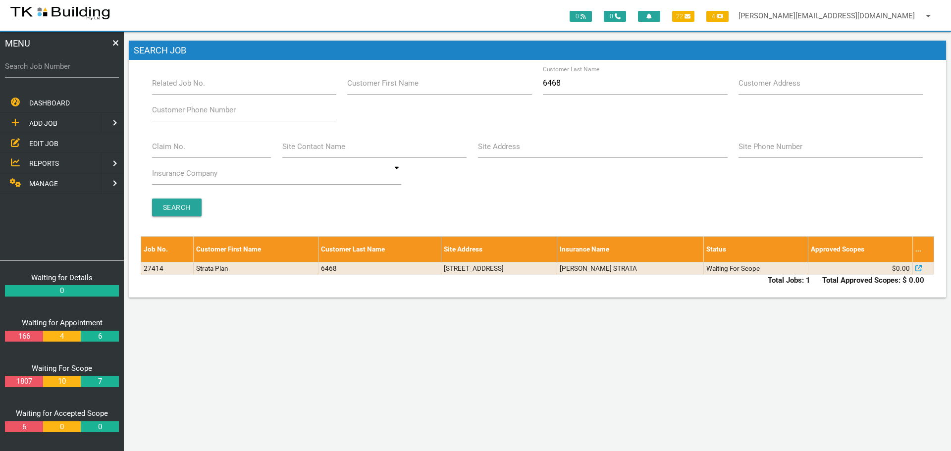
click at [49, 121] on span "ADD JOB" at bounding box center [43, 123] width 28 height 8
click at [49, 140] on span "EXISTING CUSTOMER" at bounding box center [63, 143] width 68 height 8
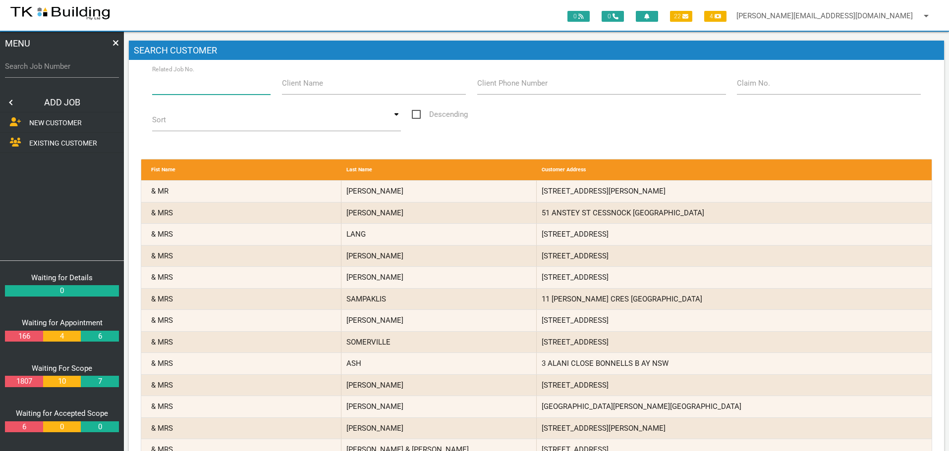
click at [207, 87] on input "Related Job No." at bounding box center [211, 83] width 119 height 23
type input "27414"
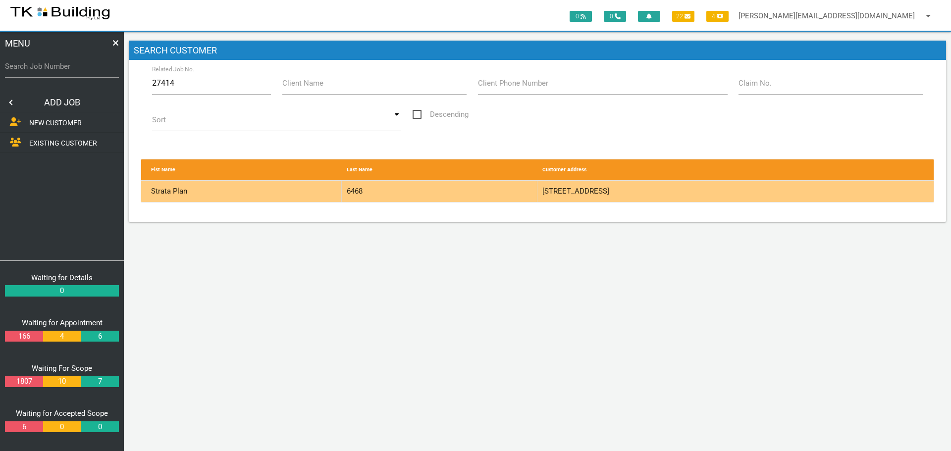
click at [498, 194] on div "6468" at bounding box center [440, 191] width 196 height 21
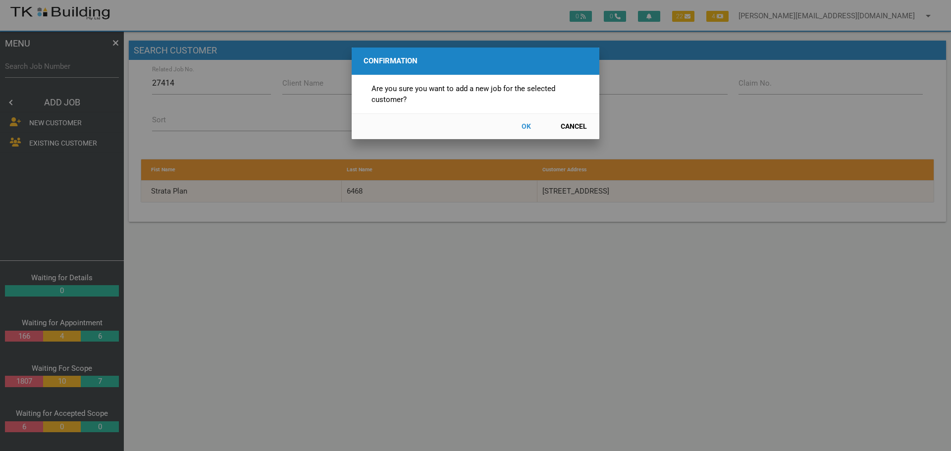
click at [527, 124] on button "OK" at bounding box center [526, 126] width 44 height 17
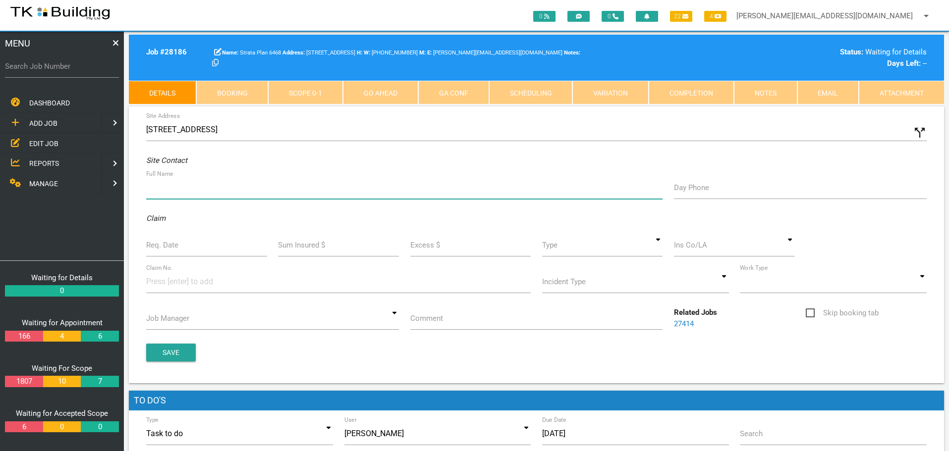
click at [189, 190] on input "Full Name" at bounding box center [404, 187] width 516 height 23
type input "Geoff Pickering Building Manager (geofpick@gmail.com)"
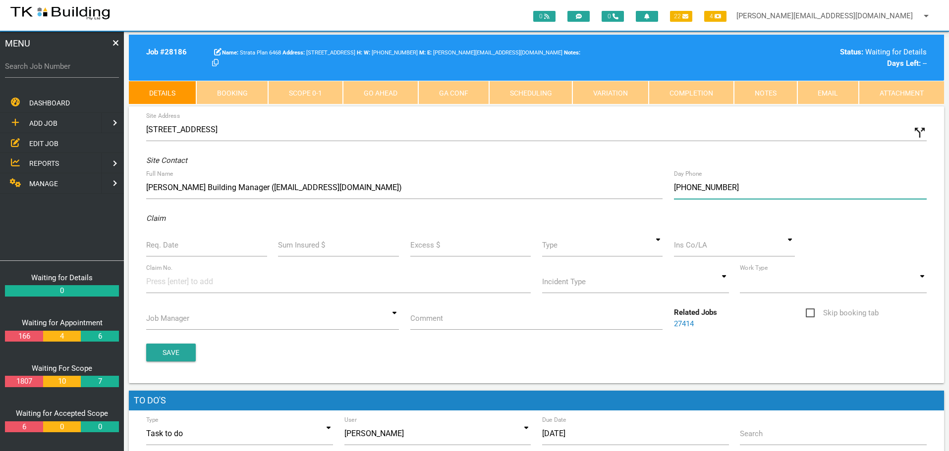
type input "(04) 9700 2264"
click at [181, 252] on input "Req. Date" at bounding box center [206, 245] width 121 height 23
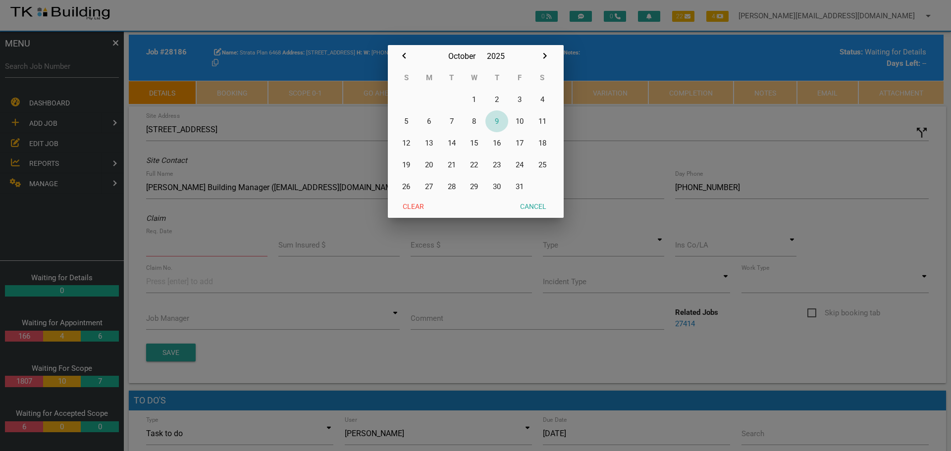
click at [496, 122] on button "9" at bounding box center [497, 122] width 23 height 22
type input "[DATE]"
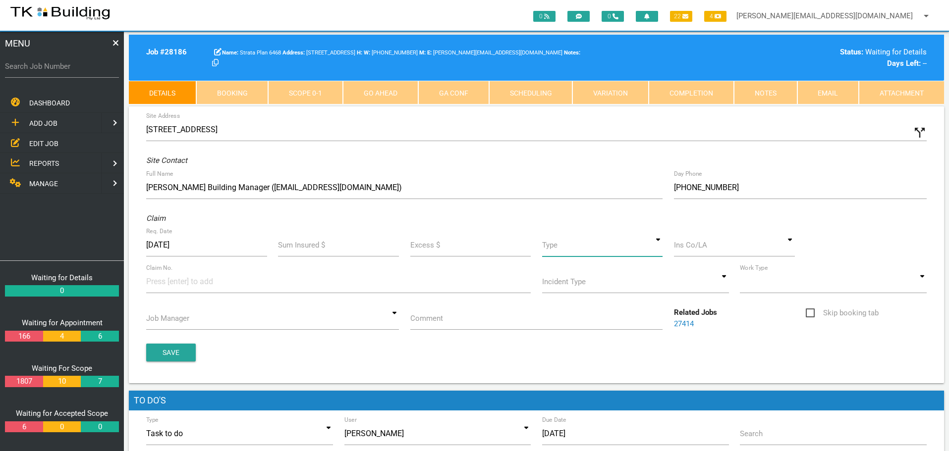
click at [654, 246] on input at bounding box center [602, 245] width 121 height 23
click at [611, 292] on span "Standard" at bounding box center [602, 290] width 121 height 25
type input "Standard"
click at [704, 255] on div "AAMI ALL STRATA SERVICES ALLIANZ AUSTRALIA AMP APIA AUSTRALIAN INSURANCE REPAIR…" at bounding box center [734, 245] width 121 height 23
click at [715, 267] on span "LAKE GROUP STRATA" at bounding box center [734, 266] width 121 height 25
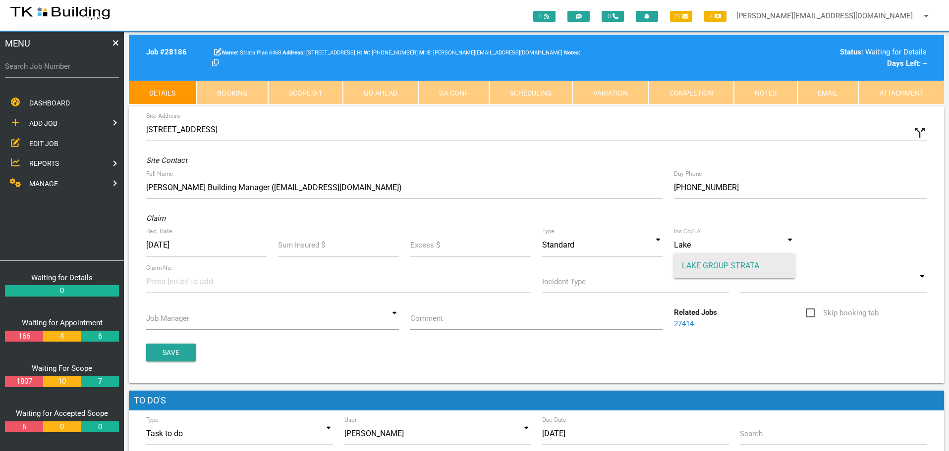
type input "LAKE GROUP STRATA"
click at [164, 285] on input at bounding box center [183, 282] width 74 height 22
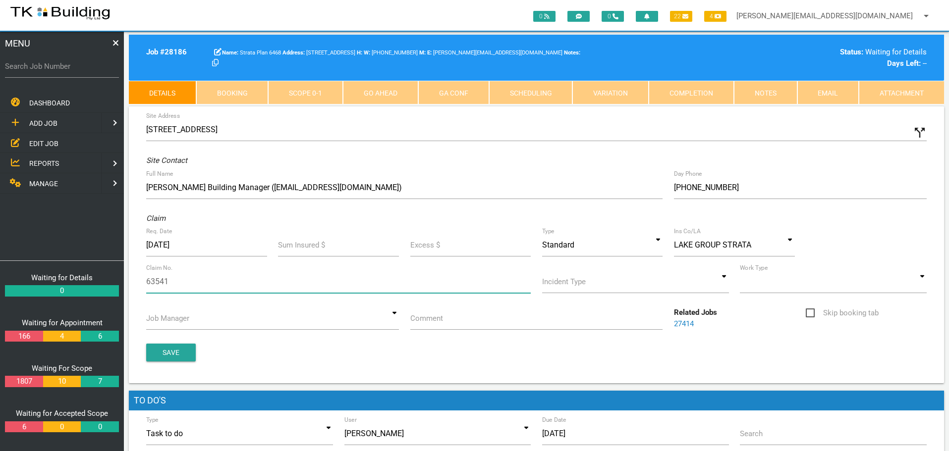
type input "635416"
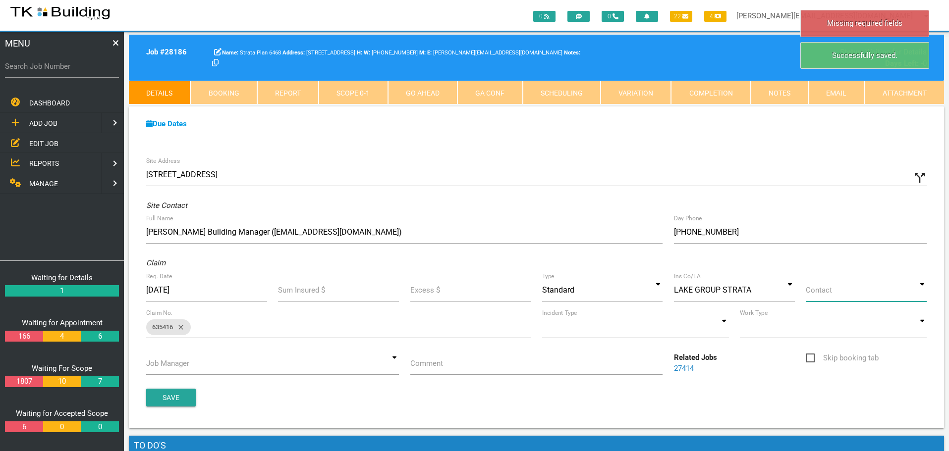
click at [922, 292] on input at bounding box center [866, 290] width 121 height 23
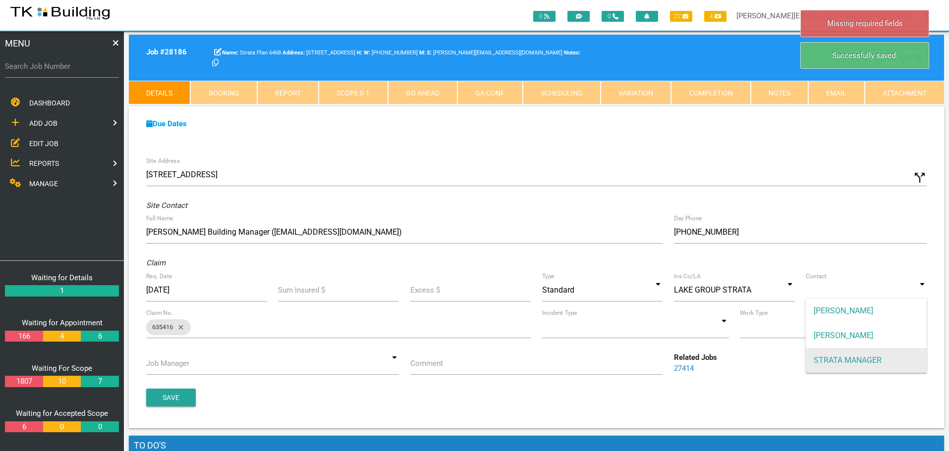
click at [881, 357] on span "STRATA MANAGER" at bounding box center [866, 360] width 121 height 25
type input "STRATA MANAGER"
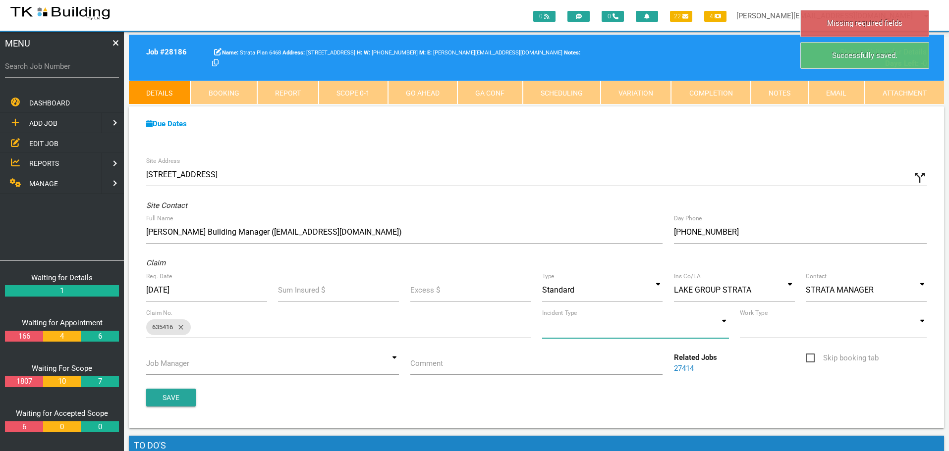
click at [724, 328] on input at bounding box center [635, 327] width 187 height 23
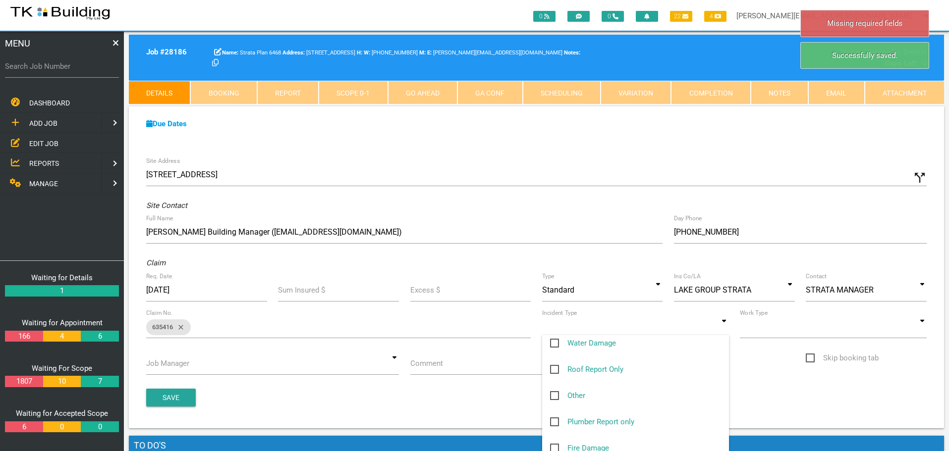
scroll to position [149, 0]
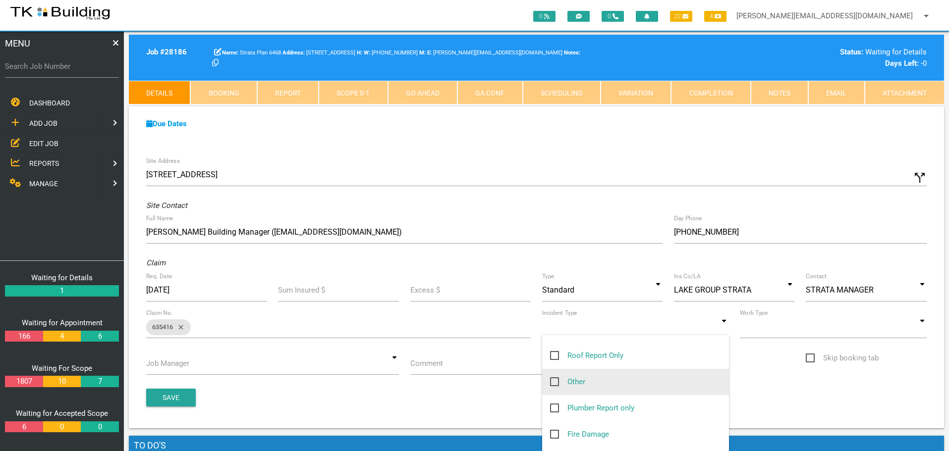
click at [551, 381] on span "Other" at bounding box center [567, 382] width 35 height 12
click at [551, 381] on input "Other" at bounding box center [553, 379] width 6 height 6
checkbox input "true"
type input "Other"
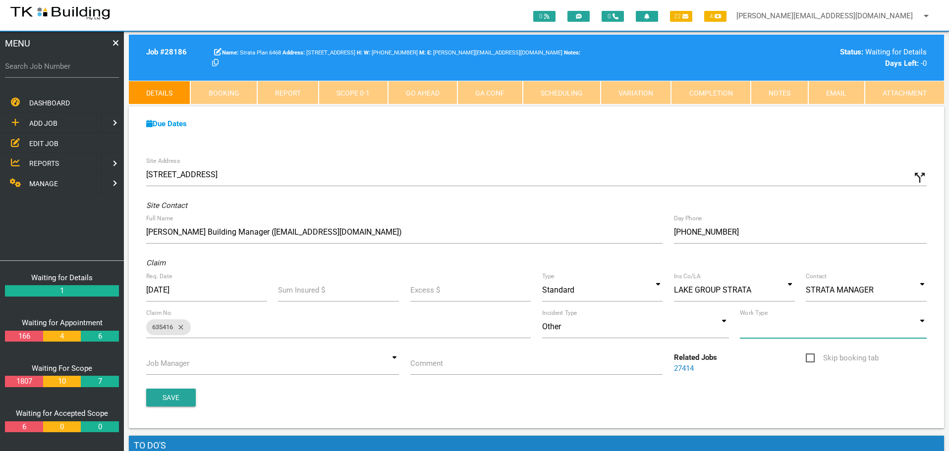
click at [921, 329] on input at bounding box center [833, 327] width 187 height 23
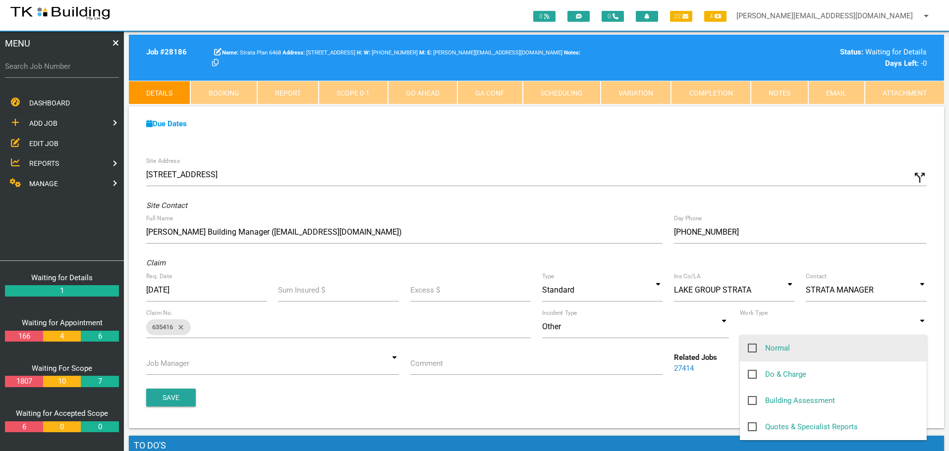
click at [754, 347] on span "Normal" at bounding box center [769, 348] width 42 height 12
click at [754, 347] on input "Normal" at bounding box center [751, 345] width 6 height 6
checkbox input "true"
type input "Normal"
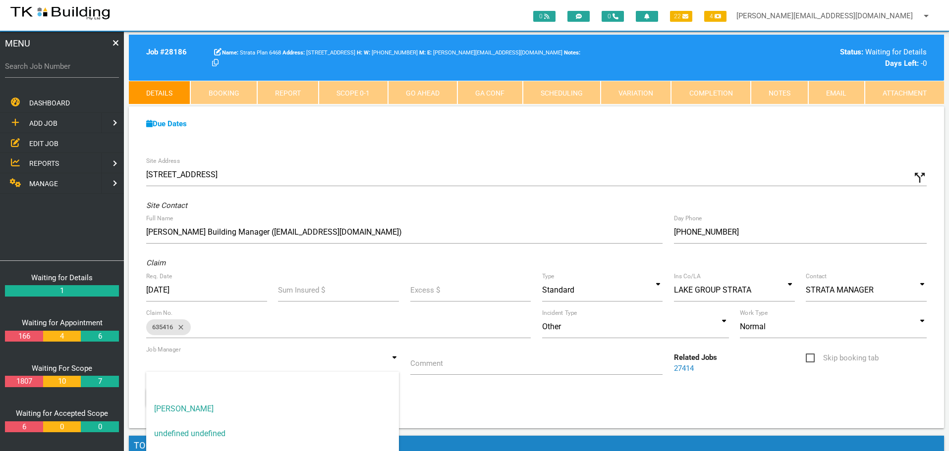
click at [396, 368] on input at bounding box center [272, 363] width 253 height 23
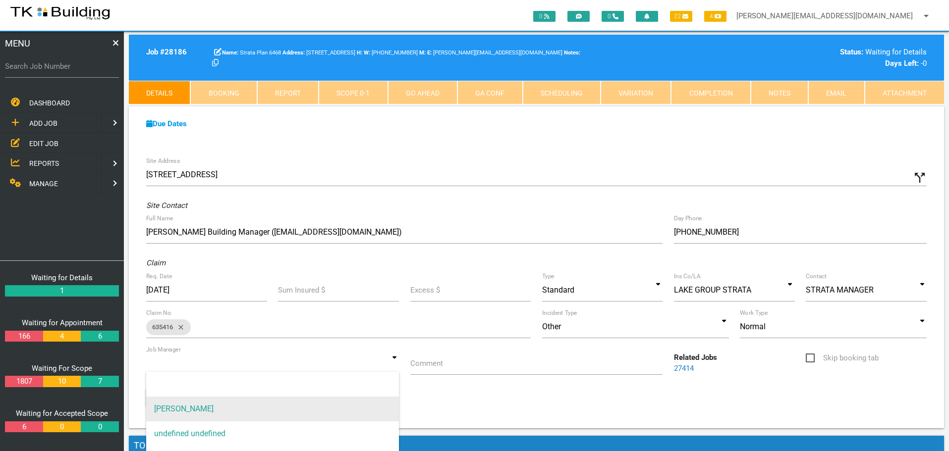
click at [355, 410] on span "[PERSON_NAME]" at bounding box center [272, 409] width 253 height 25
type input "[PERSON_NAME]"
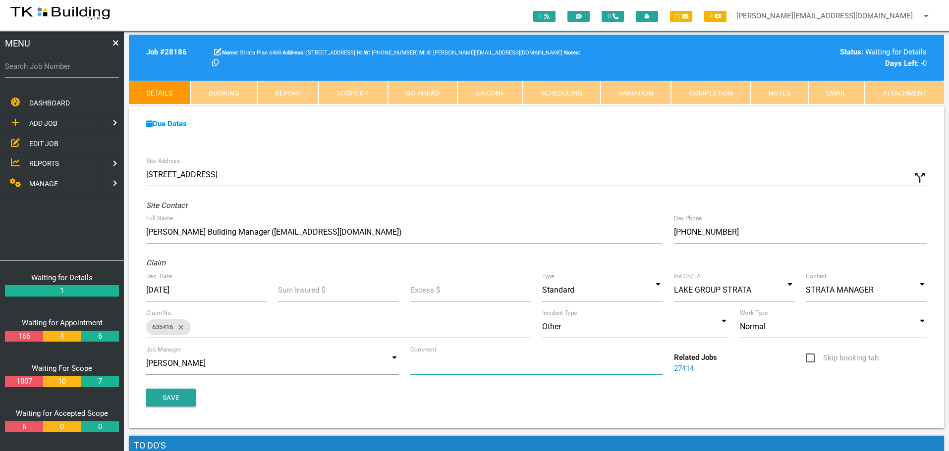
click at [460, 366] on input "Comment" at bounding box center [536, 363] width 253 height 23
type input "Quote on major water ingress repairs - exterior cladding installation"
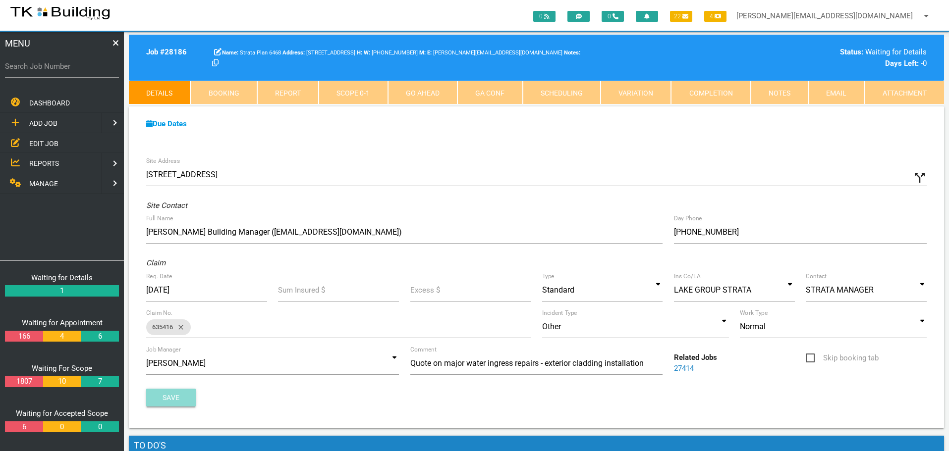
click at [185, 396] on button "Save" at bounding box center [171, 398] width 50 height 18
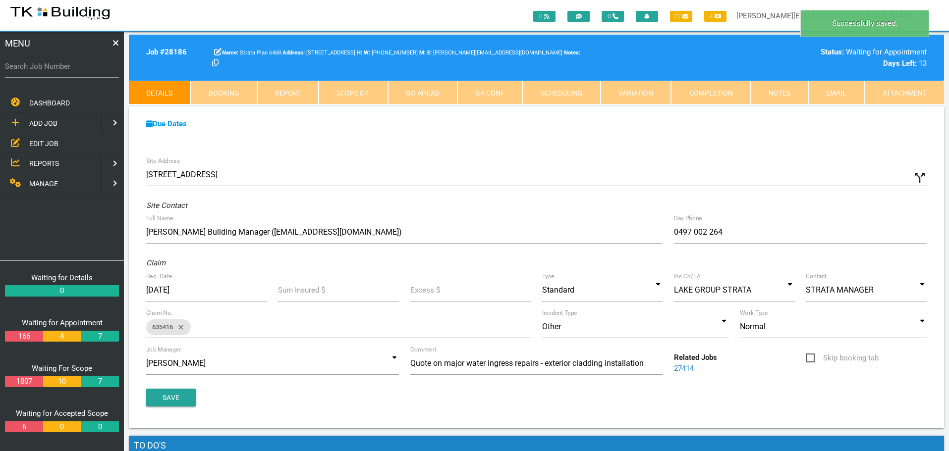
click at [782, 86] on link "Notes" at bounding box center [779, 93] width 57 height 24
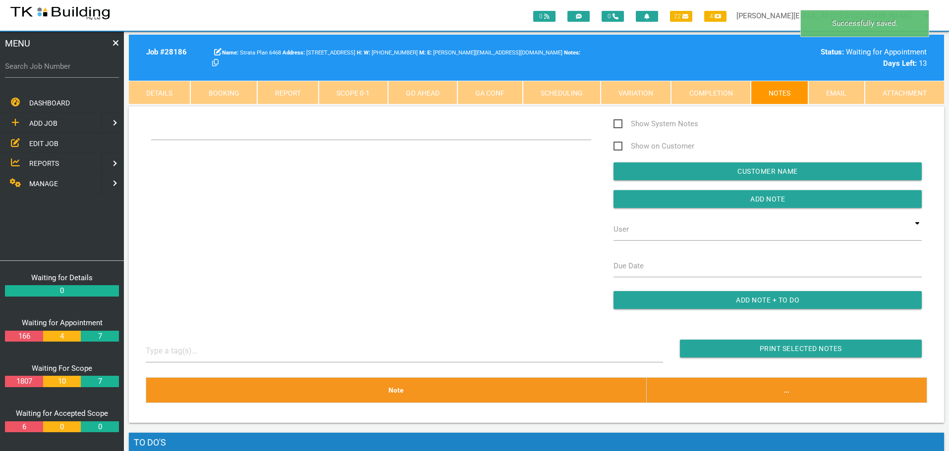
click at [206, 159] on div "Show System Notes Show on Customer Customer Name Add Note User TKB JobTracking …" at bounding box center [536, 218] width 793 height 201
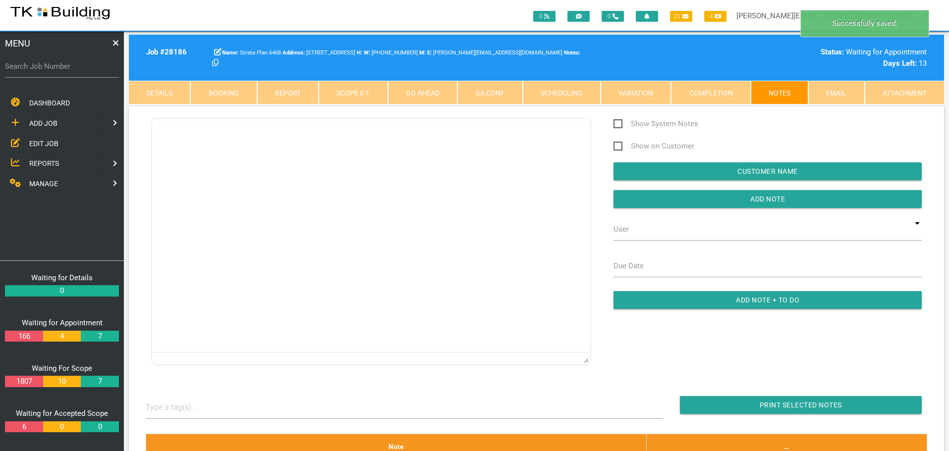
scroll to position [0, 0]
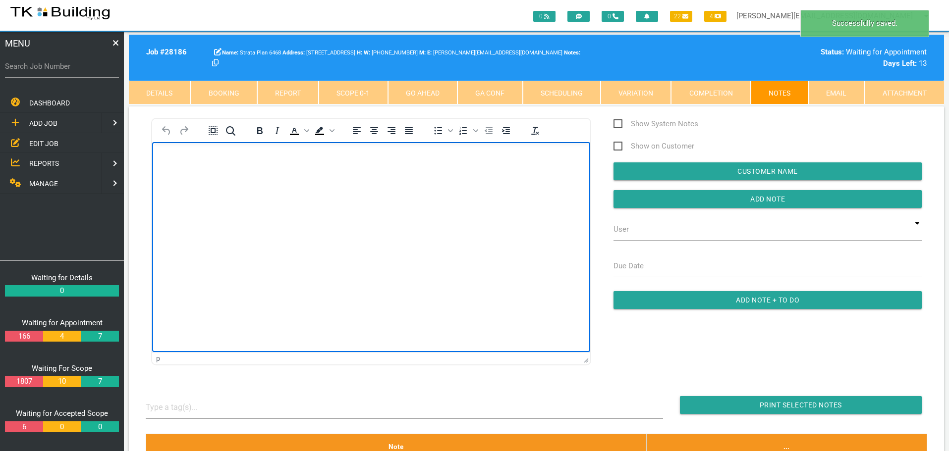
click at [196, 172] on body "Rich Text Area. Press ALT-0 for help." at bounding box center [371, 170] width 438 height 33
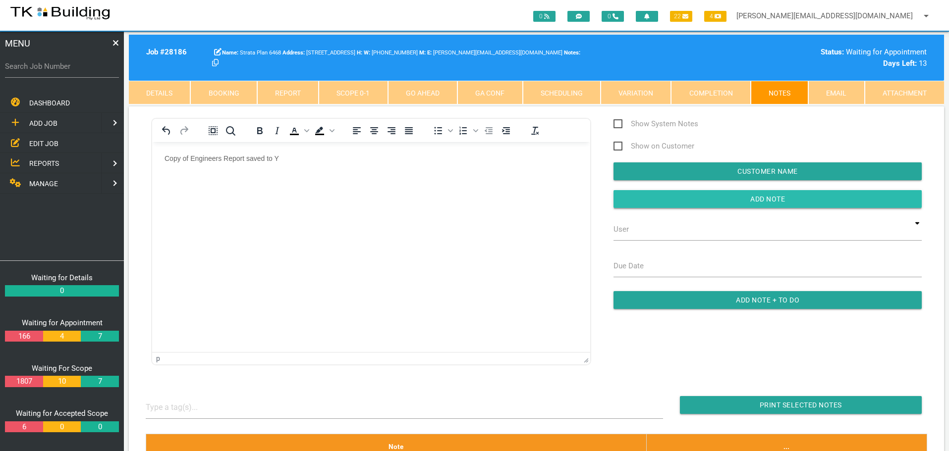
click at [640, 204] on input "button" at bounding box center [767, 199] width 308 height 18
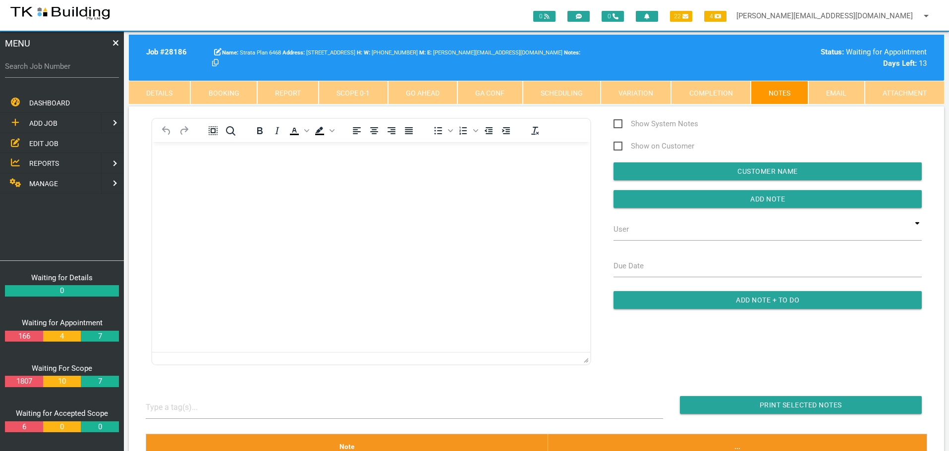
click at [66, 70] on label "Search Job Number" at bounding box center [62, 66] width 114 height 11
click at [66, 70] on input "Search Job Number" at bounding box center [62, 66] width 114 height 23
type input "28117"
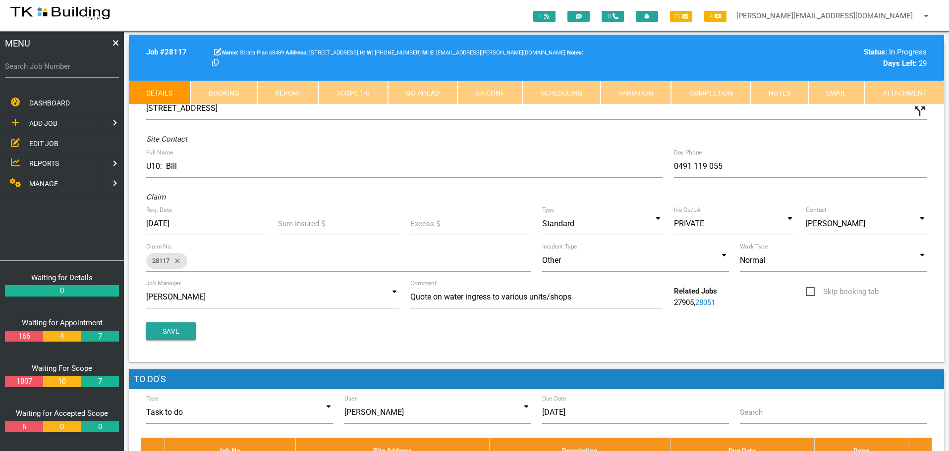
click at [719, 94] on link "Completion" at bounding box center [710, 93] width 79 height 24
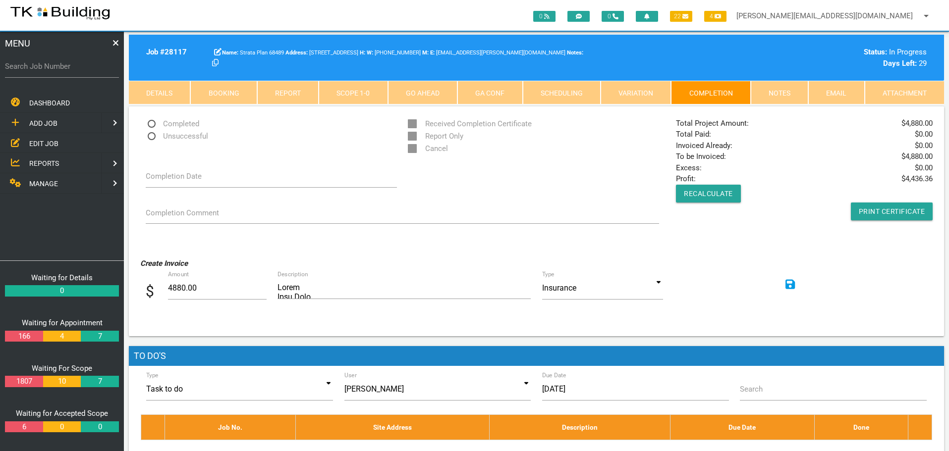
click at [789, 281] on icon at bounding box center [790, 284] width 10 height 11
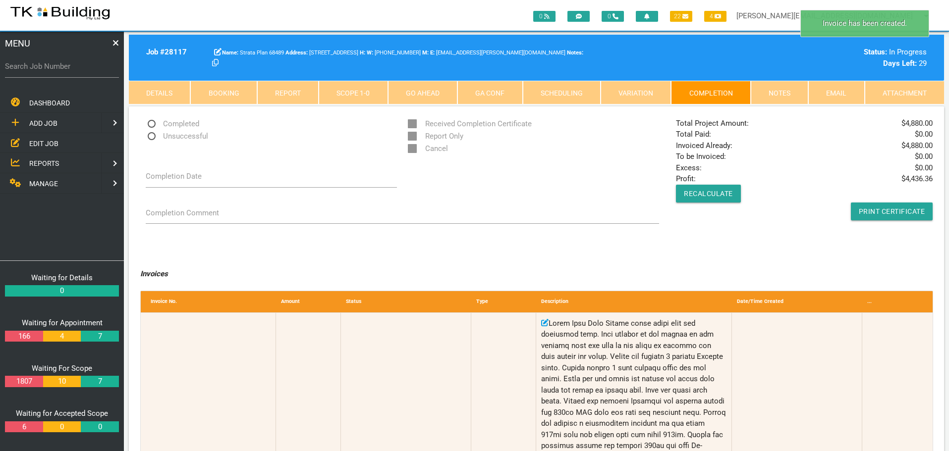
click at [154, 121] on span "Completed" at bounding box center [173, 124] width 54 height 12
click at [152, 121] on input "Completed" at bounding box center [149, 121] width 6 height 6
radio input "true"
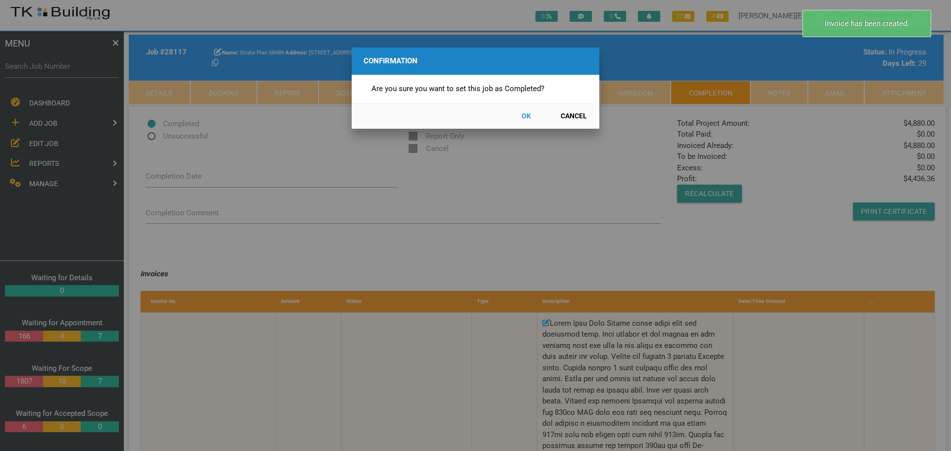
click at [525, 116] on button "OK" at bounding box center [526, 116] width 44 height 17
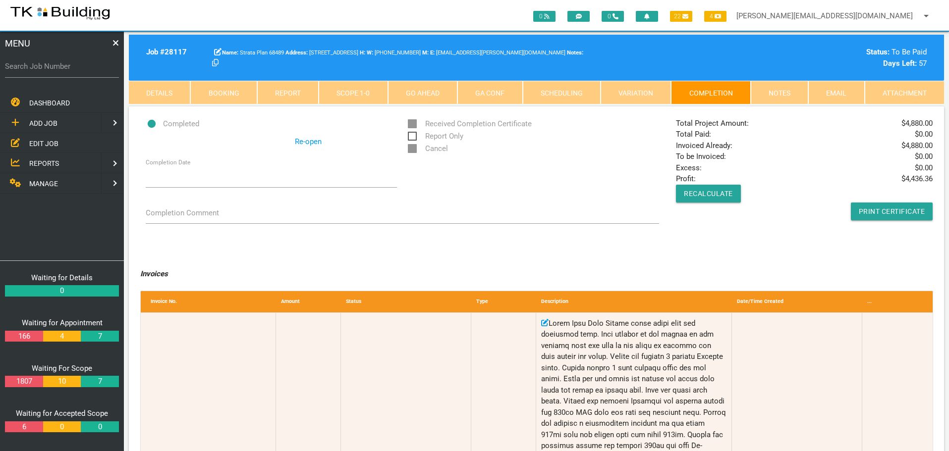
click at [784, 94] on link "Notes" at bounding box center [779, 93] width 57 height 24
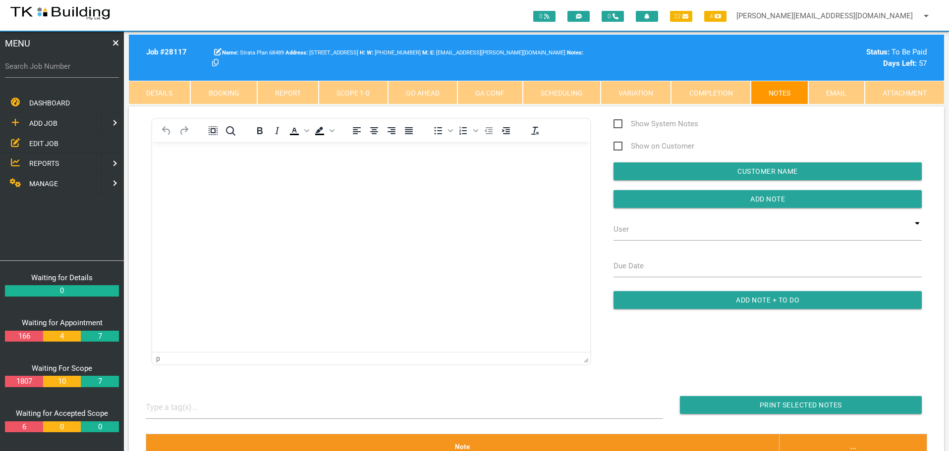
click at [182, 169] on body "Rich Text Area. Press ALT-0 for help." at bounding box center [371, 170] width 438 height 33
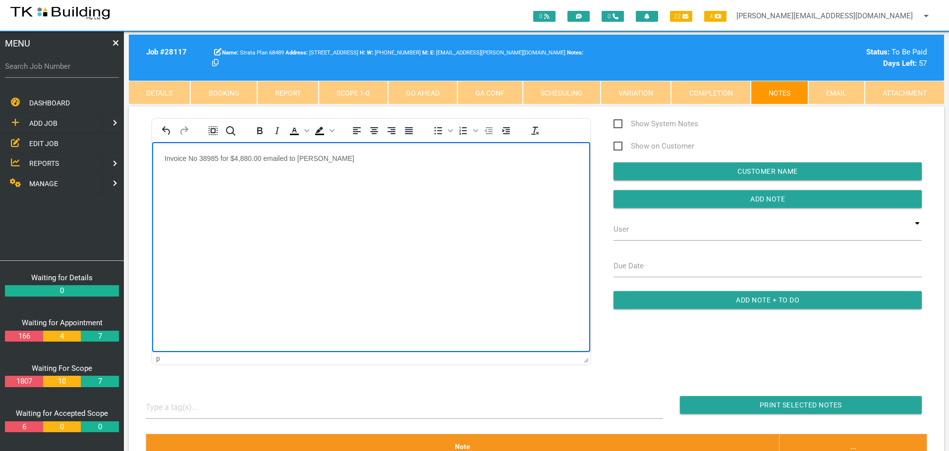
click at [322, 151] on html "Invoice No 38985 for $4,880.00 emailed to kier" at bounding box center [371, 164] width 438 height 45
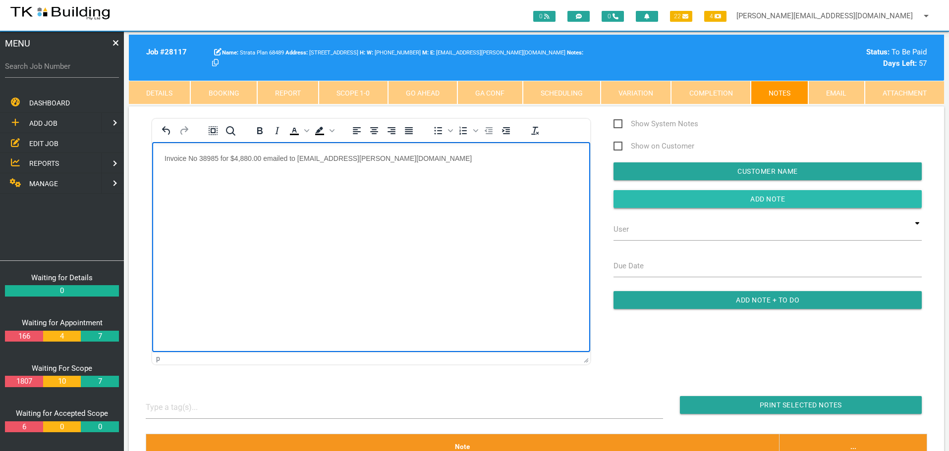
click at [629, 199] on input "Add Note" at bounding box center [767, 199] width 308 height 18
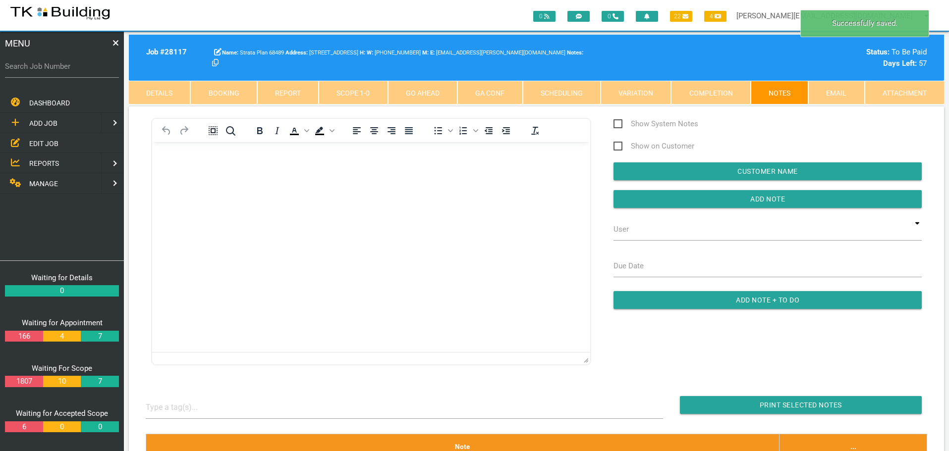
scroll to position [198, 0]
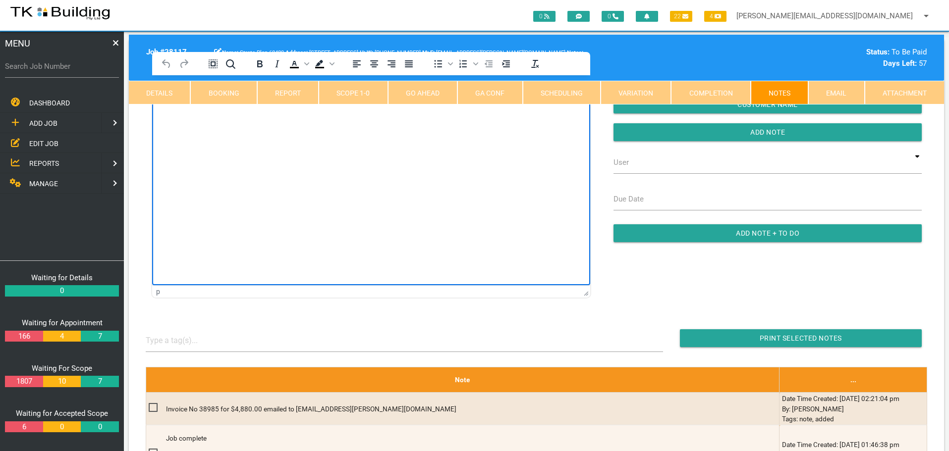
scroll to position [0, 0]
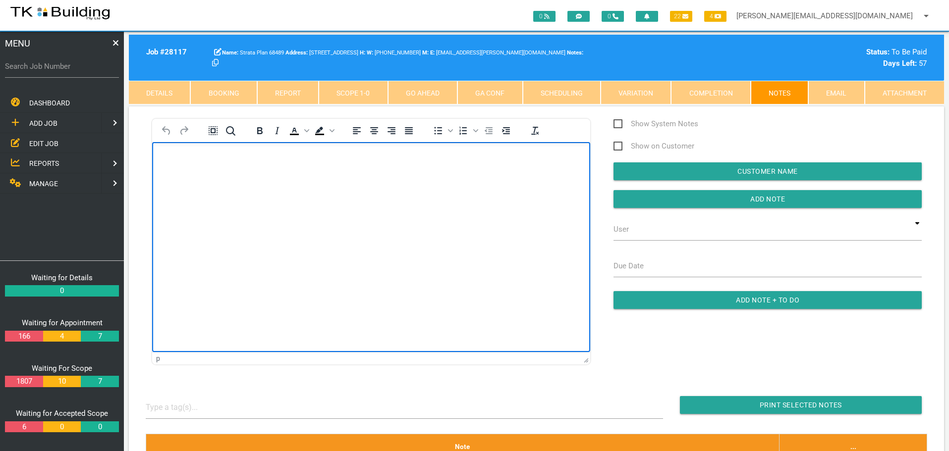
click at [281, 187] on html at bounding box center [371, 164] width 438 height 45
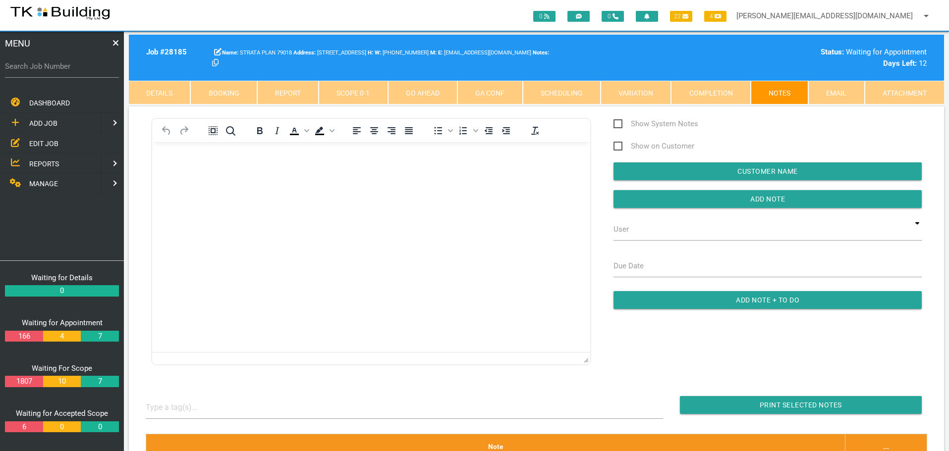
click at [55, 144] on span "EDIT JOB" at bounding box center [43, 143] width 29 height 8
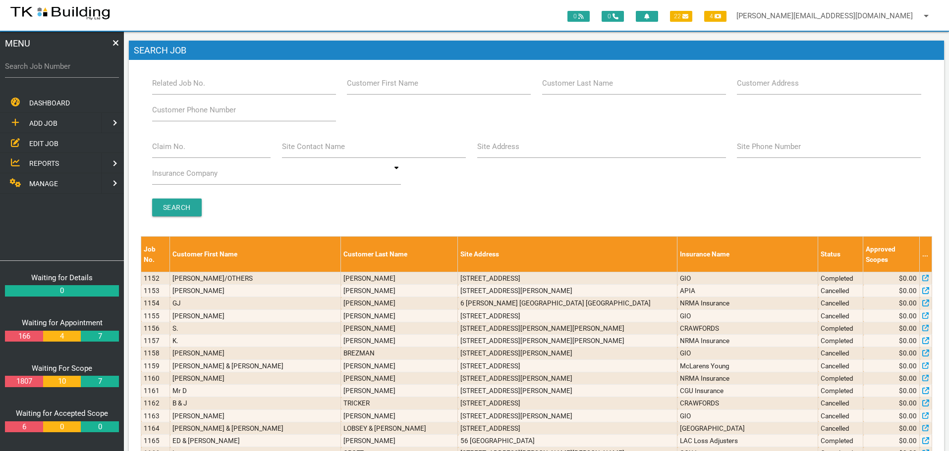
click at [565, 89] on label "Customer Last Name" at bounding box center [577, 83] width 71 height 11
click at [565, 89] on input "Customer Last Name" at bounding box center [634, 83] width 184 height 23
type input "68489"
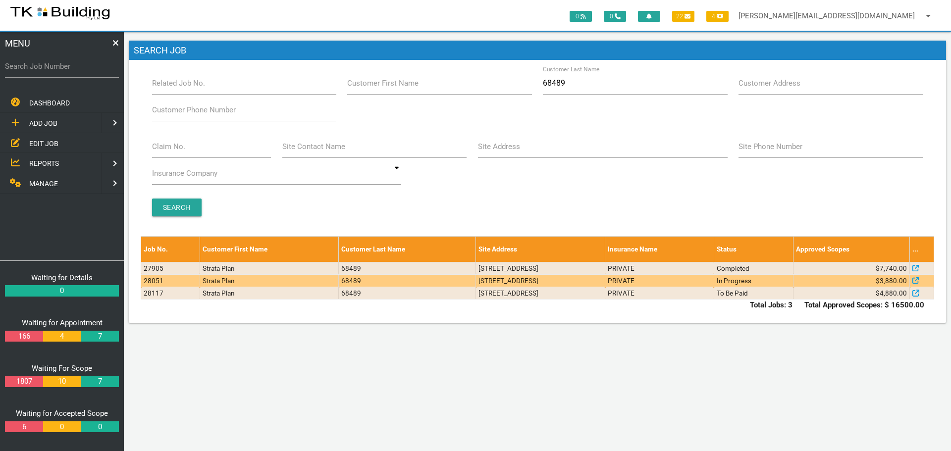
click at [714, 278] on td "PRIVATE" at bounding box center [660, 281] width 109 height 12
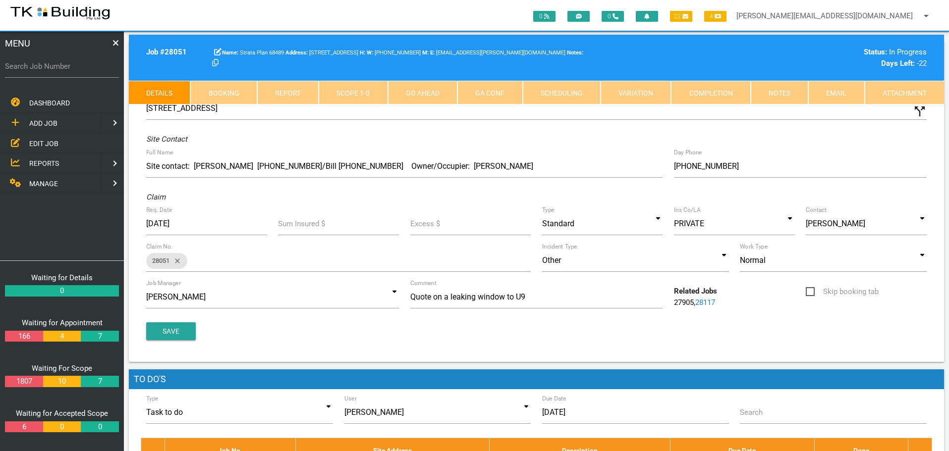
click at [789, 91] on link "Notes" at bounding box center [779, 93] width 57 height 24
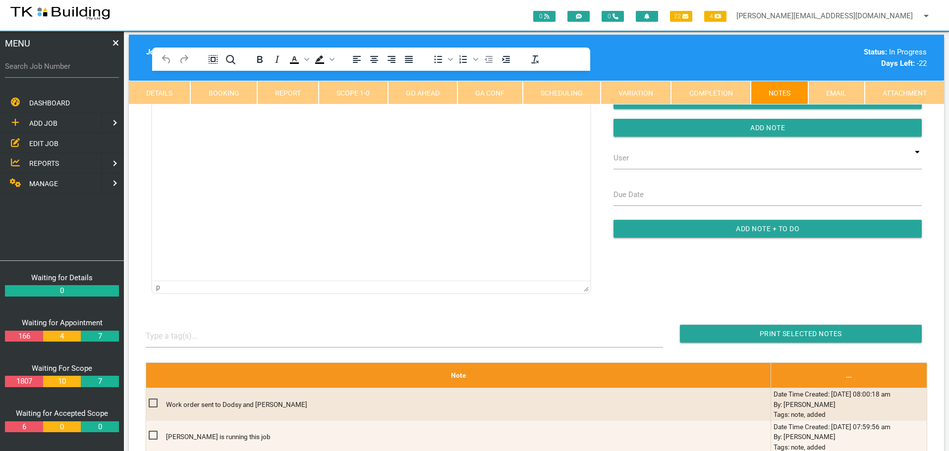
scroll to position [69, 0]
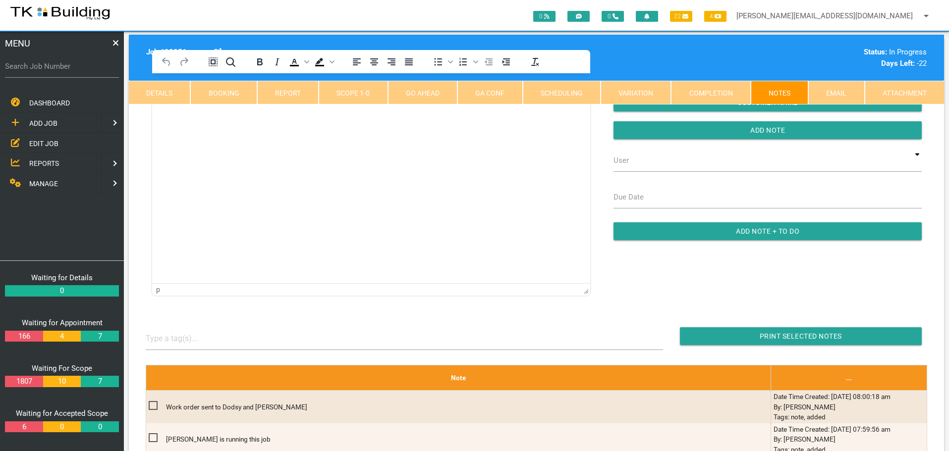
click at [160, 95] on link "Details" at bounding box center [159, 93] width 61 height 24
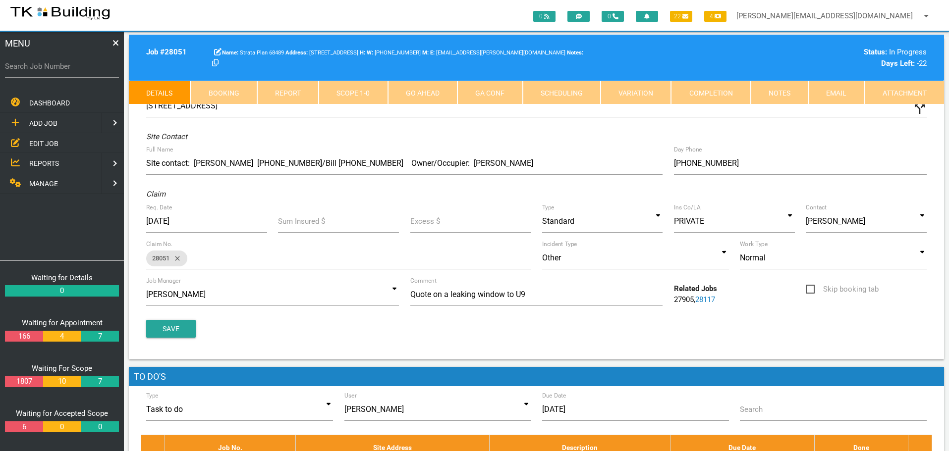
click at [681, 297] on link "27905" at bounding box center [684, 299] width 20 height 9
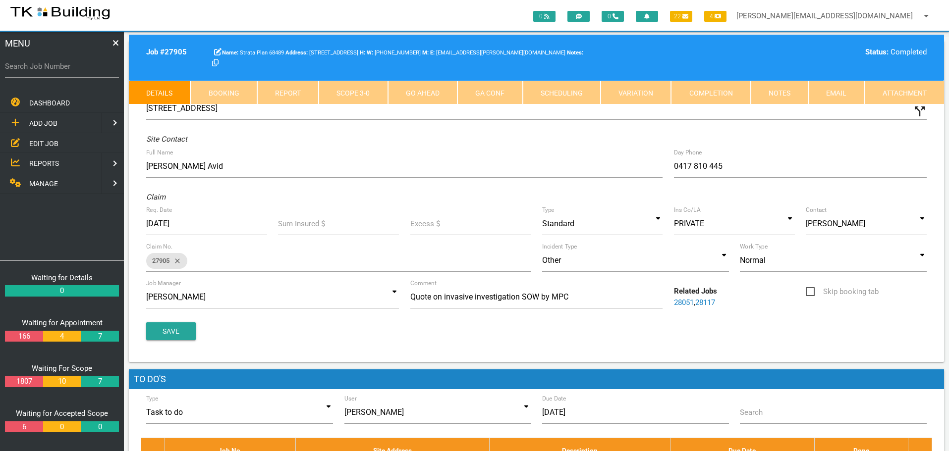
click at [786, 98] on link "Notes" at bounding box center [779, 93] width 57 height 24
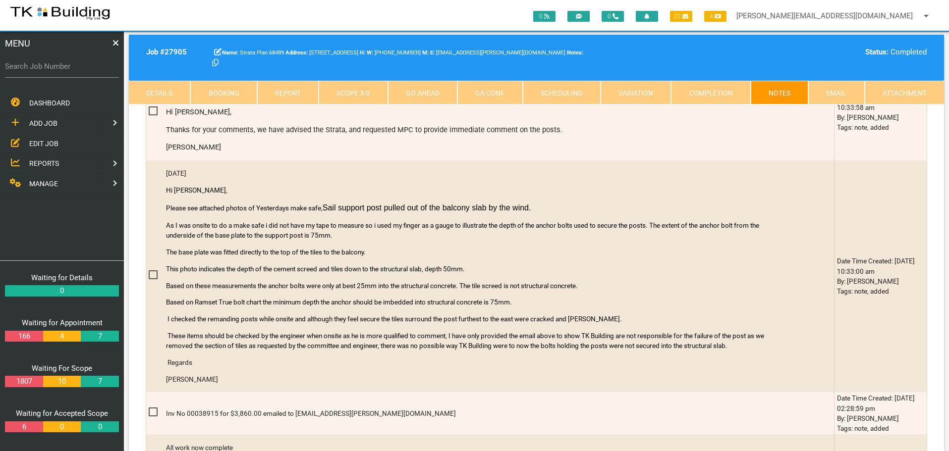
scroll to position [446, 0]
